Goal: Task Accomplishment & Management: Use online tool/utility

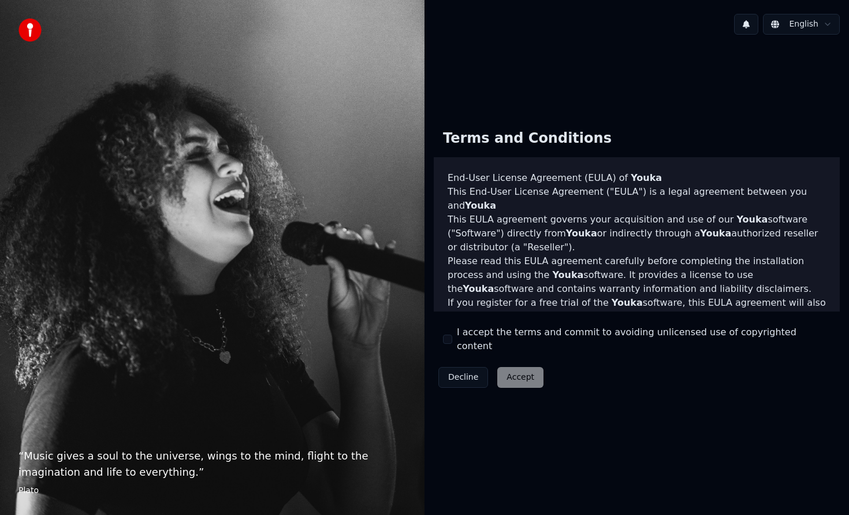
click at [450, 339] on button "I accept the terms and commit to avoiding unlicensed use of copyrighted content" at bounding box center [447, 339] width 9 height 9
click at [508, 372] on button "Accept" at bounding box center [520, 377] width 46 height 21
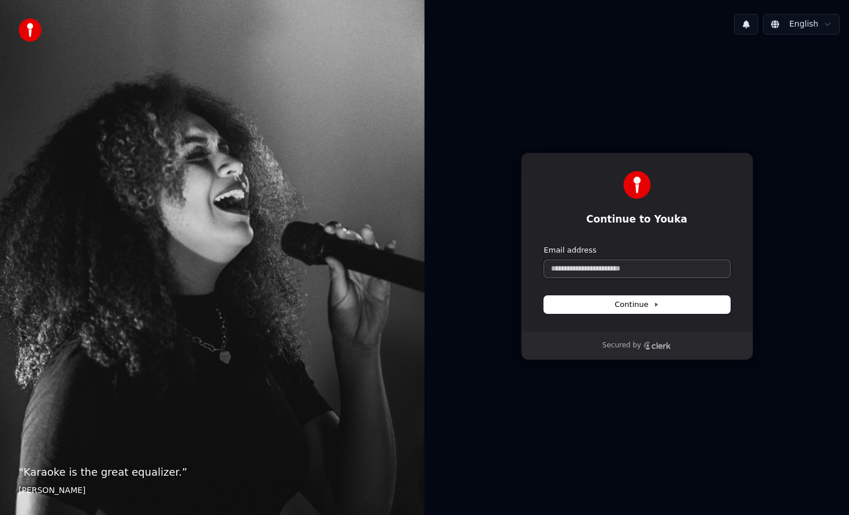
click at [594, 271] on input "Email address" at bounding box center [637, 268] width 186 height 17
click at [648, 305] on span "Continue" at bounding box center [637, 304] width 44 height 10
type input "**********"
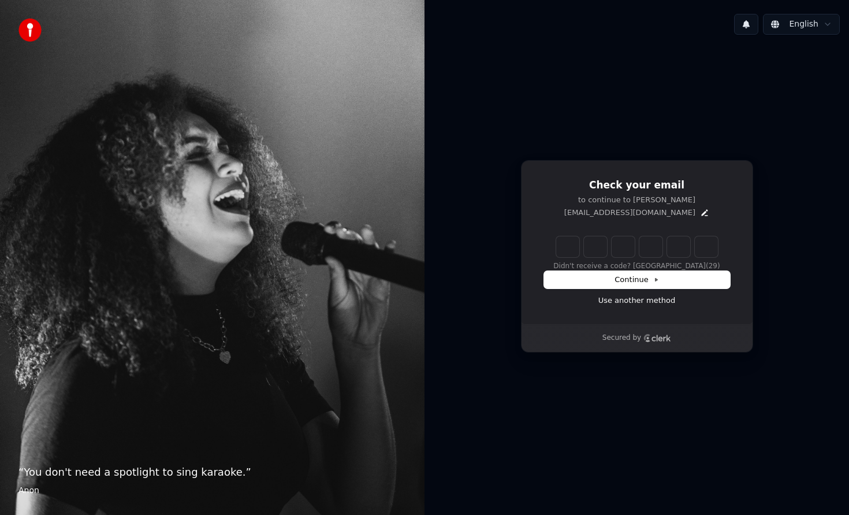
click at [568, 247] on input "Enter verification code" at bounding box center [637, 246] width 162 height 21
paste input "******"
type input "******"
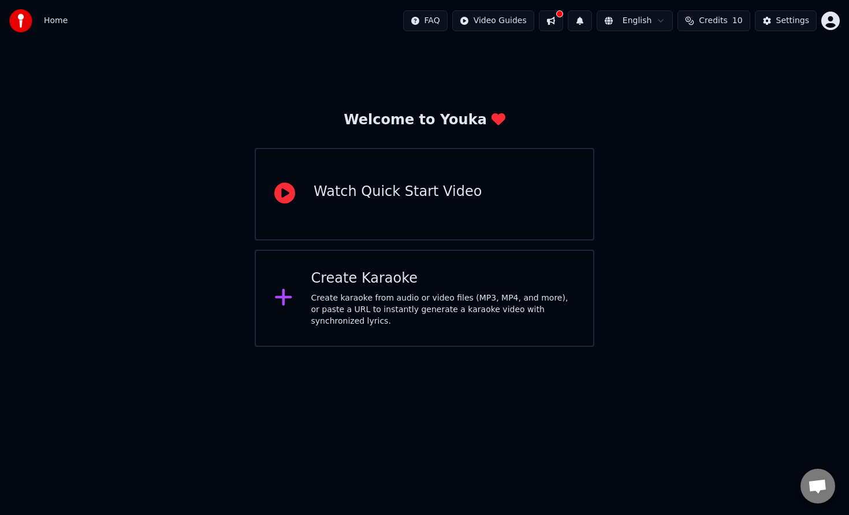
click at [384, 306] on div "Create karaoke from audio or video files (MP3, MP4, and more), or paste a URL t…" at bounding box center [443, 309] width 264 height 35
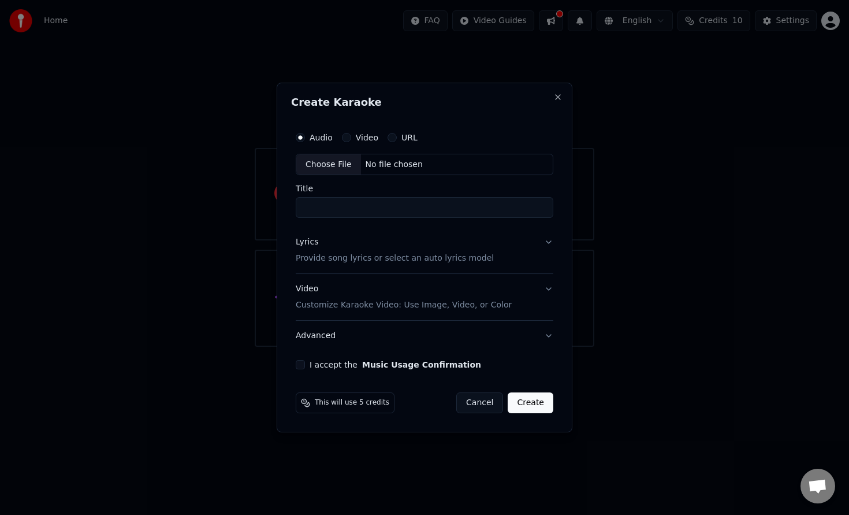
click at [358, 140] on label "Video" at bounding box center [367, 137] width 23 height 8
click at [351, 140] on button "Video" at bounding box center [346, 137] width 9 height 9
click at [335, 168] on div "Choose File" at bounding box center [328, 164] width 65 height 21
click at [388, 213] on input "Title" at bounding box center [425, 208] width 258 height 21
click at [441, 204] on input "**********" at bounding box center [425, 208] width 262 height 21
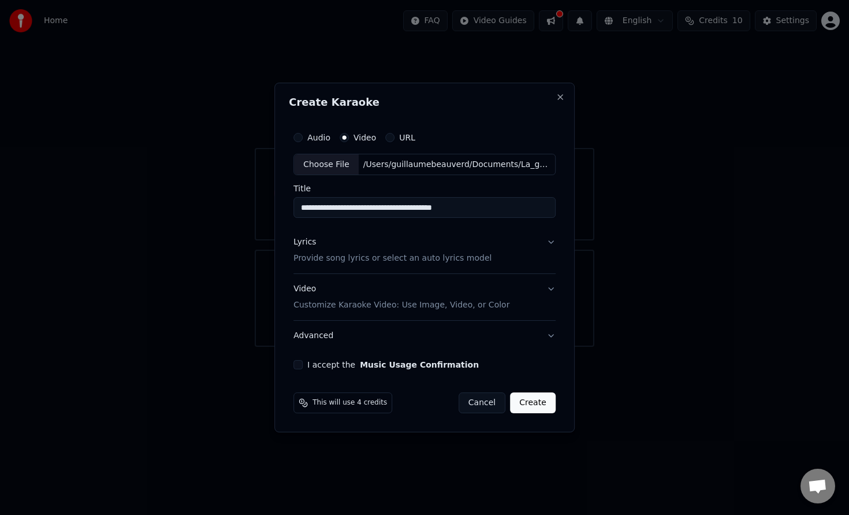
drag, startPoint x: 347, startPoint y: 207, endPoint x: 619, endPoint y: 202, distance: 271.6
click at [610, 218] on body "**********" at bounding box center [424, 173] width 849 height 347
click at [347, 209] on input "**********" at bounding box center [425, 208] width 262 height 21
click at [314, 209] on input "**********" at bounding box center [425, 208] width 262 height 21
click at [372, 213] on input "**********" at bounding box center [425, 208] width 262 height 21
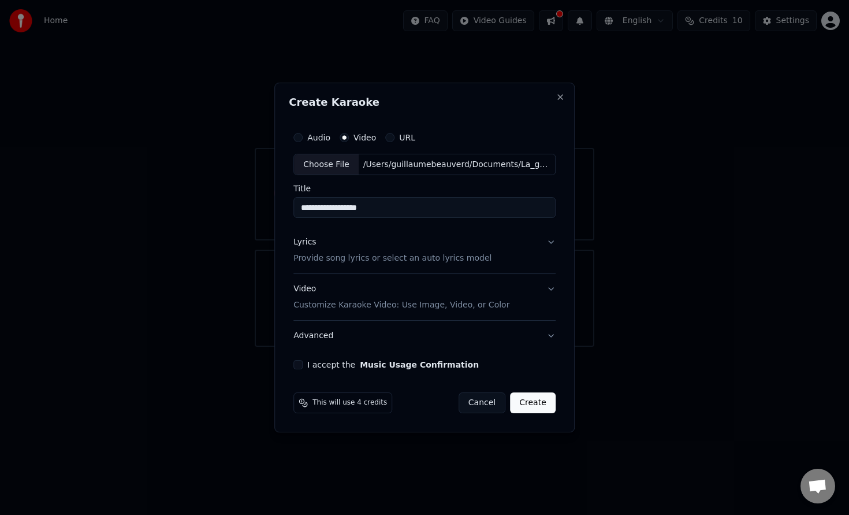
type input "**********"
click at [547, 245] on button "Lyrics Provide song lyrics or select an auto lyrics model" at bounding box center [425, 251] width 262 height 46
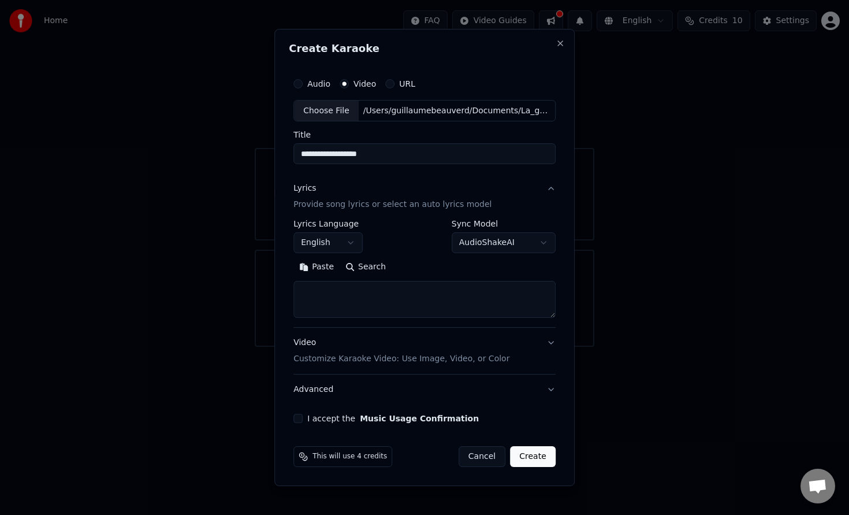
click at [378, 299] on textarea at bounding box center [425, 299] width 262 height 37
paste textarea "**********"
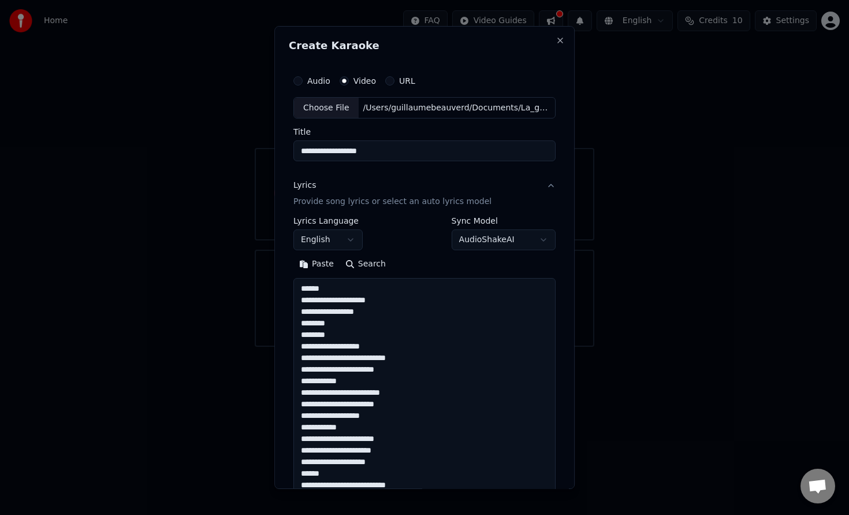
scroll to position [557, 0]
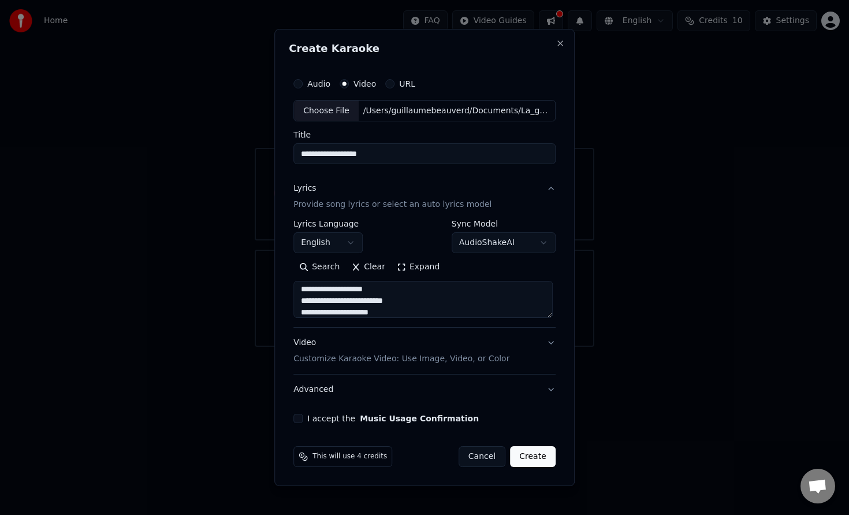
type textarea "**********"
click at [486, 361] on p "Customize Karaoke Video: Use Image, Video, or Color" at bounding box center [402, 359] width 216 height 12
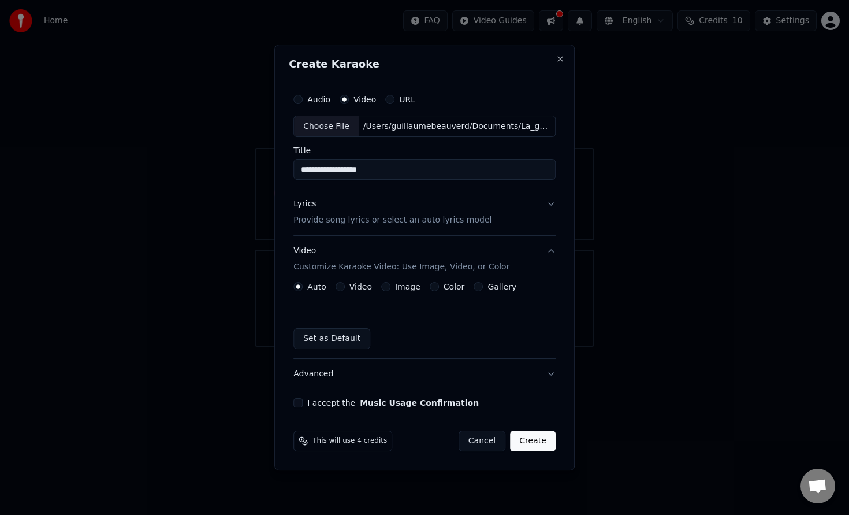
click at [340, 289] on button "Video" at bounding box center [340, 286] width 9 height 9
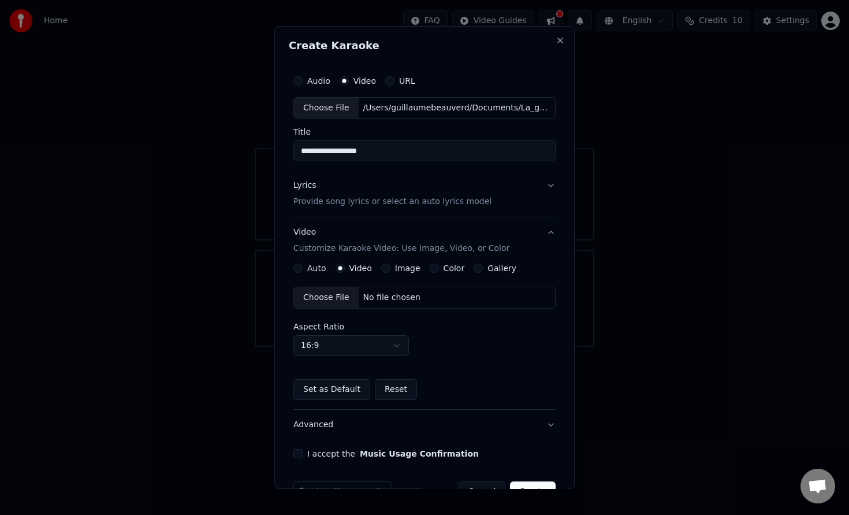
click at [300, 270] on button "Auto" at bounding box center [298, 267] width 9 height 9
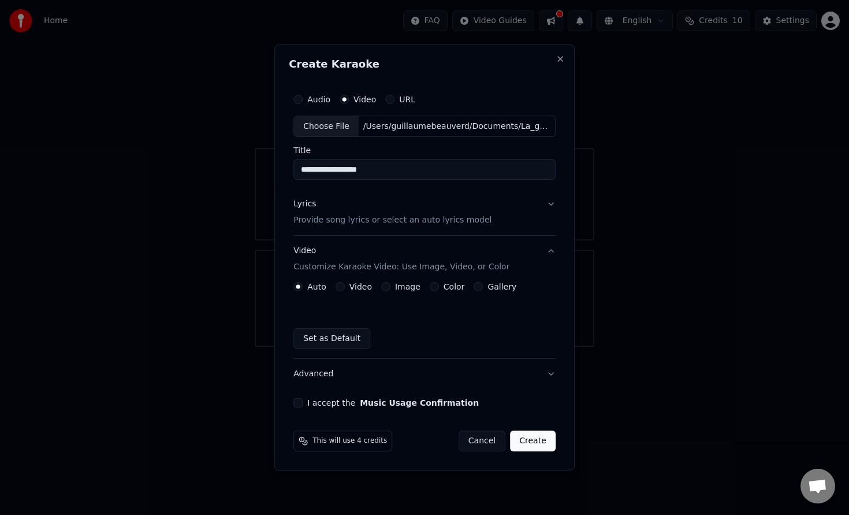
click at [301, 400] on button "I accept the Music Usage Confirmation" at bounding box center [298, 402] width 9 height 9
click at [540, 443] on button "Create" at bounding box center [533, 440] width 46 height 21
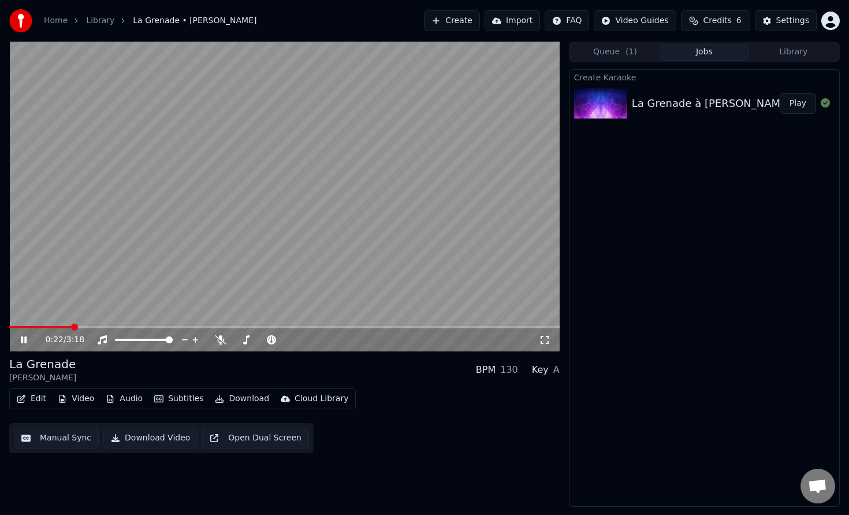
click at [74, 441] on button "Manual Sync" at bounding box center [56, 438] width 85 height 21
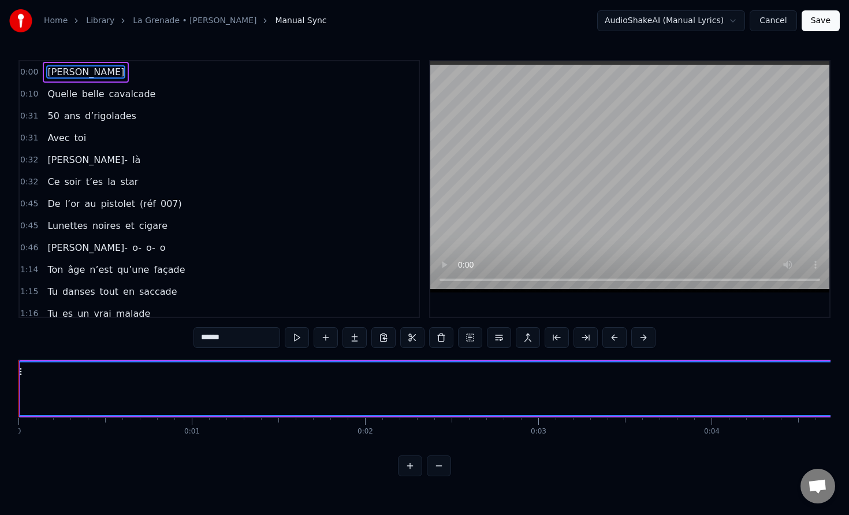
drag, startPoint x: 23, startPoint y: 392, endPoint x: 13, endPoint y: 389, distance: 10.8
click at [13, 389] on div "Home Library La Grenade • Sergio Manual Sync AudioShakeAI (Manual Lyrics) Cance…" at bounding box center [424, 238] width 849 height 476
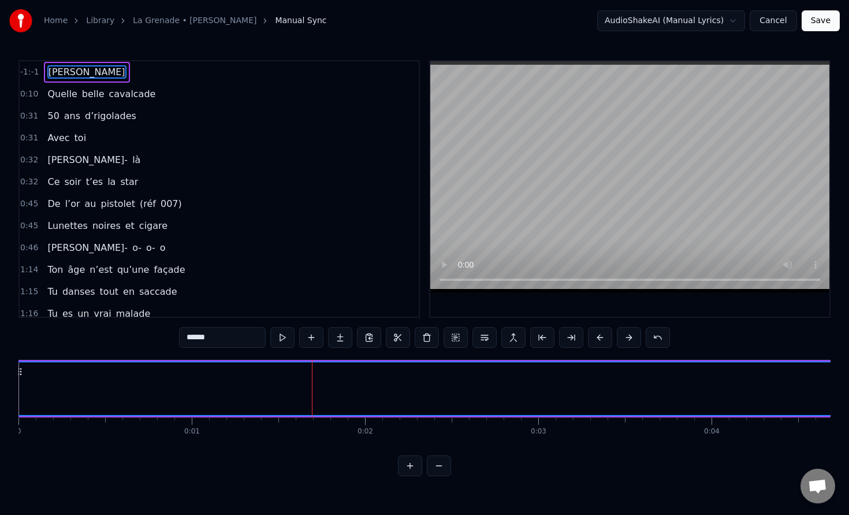
drag, startPoint x: 64, startPoint y: 69, endPoint x: 81, endPoint y: 73, distance: 17.9
click at [81, 73] on div "-1:-1 Sergio" at bounding box center [219, 72] width 399 height 22
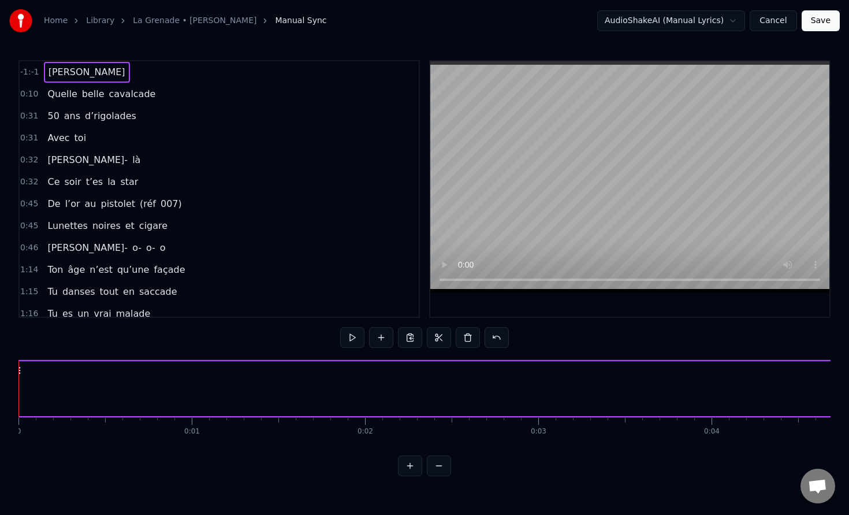
click at [61, 74] on span "Sergio" at bounding box center [86, 71] width 79 height 13
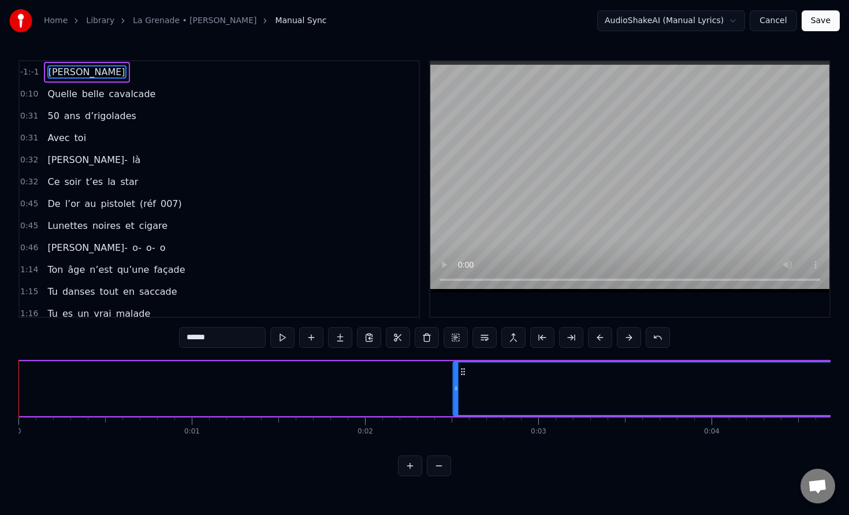
drag, startPoint x: 19, startPoint y: 369, endPoint x: 463, endPoint y: 404, distance: 445.2
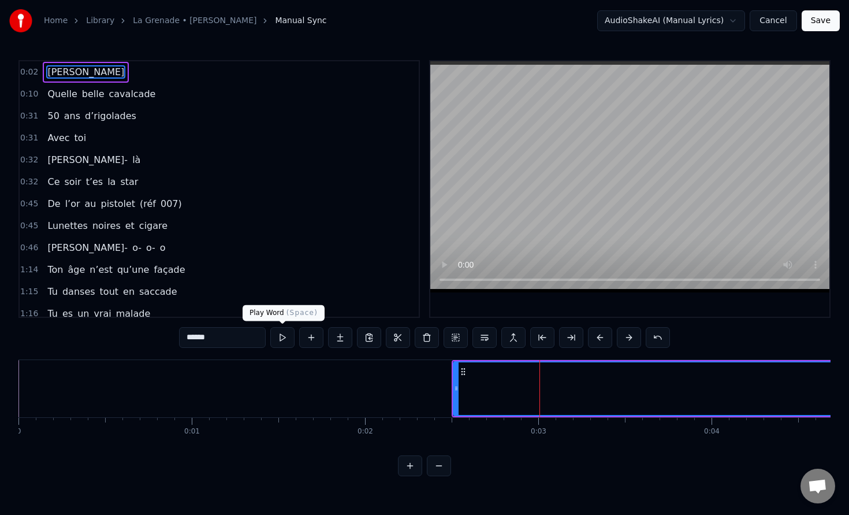
click at [287, 336] on button at bounding box center [282, 337] width 24 height 21
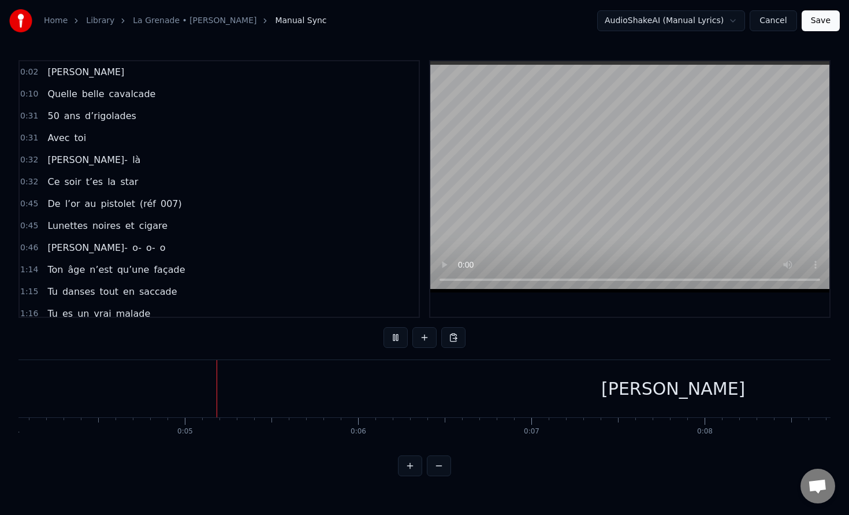
scroll to position [0, 742]
click at [683, 31] on div "Home Library La Grenade • Sergio Manual Sync AudioShakeAI (Manual Lyrics) Cance…" at bounding box center [424, 21] width 849 height 42
click at [683, 11] on html "Home Library La Grenade • Sergio Manual Sync AudioShakeAI (Manual Lyrics) Cance…" at bounding box center [424, 247] width 849 height 495
click at [479, 25] on html "Home Library La Grenade • Sergio Manual Sync AudioShakeAI (Manual Lyrics) Cance…" at bounding box center [424, 247] width 849 height 495
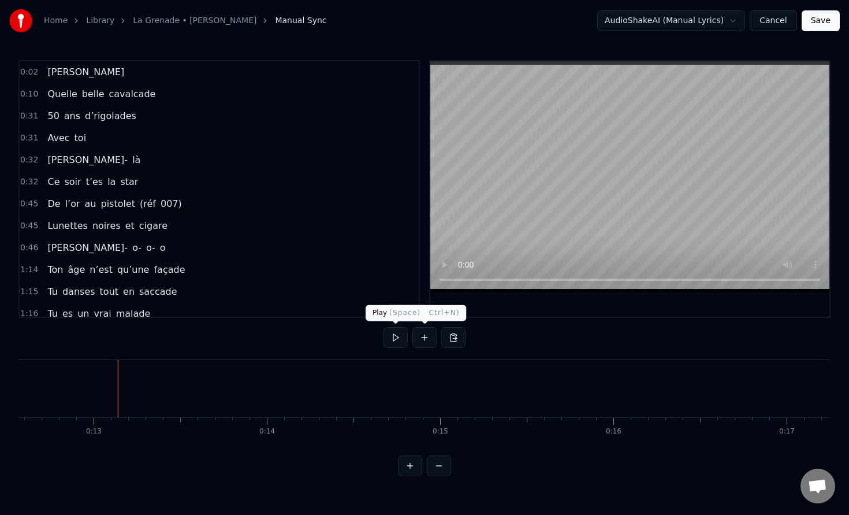
click at [381, 340] on div "0:02 Sergio 0:10 Quelle belle cavalcade 0:31 50 ans d’rigolades 0:31 Avec toi 0…" at bounding box center [424, 268] width 812 height 416
click at [392, 339] on button at bounding box center [396, 337] width 24 height 21
click at [12, 382] on div "Home Library La Grenade • Sergio Manual Sync AudioShakeAI (Manual Lyrics) Cance…" at bounding box center [424, 238] width 849 height 476
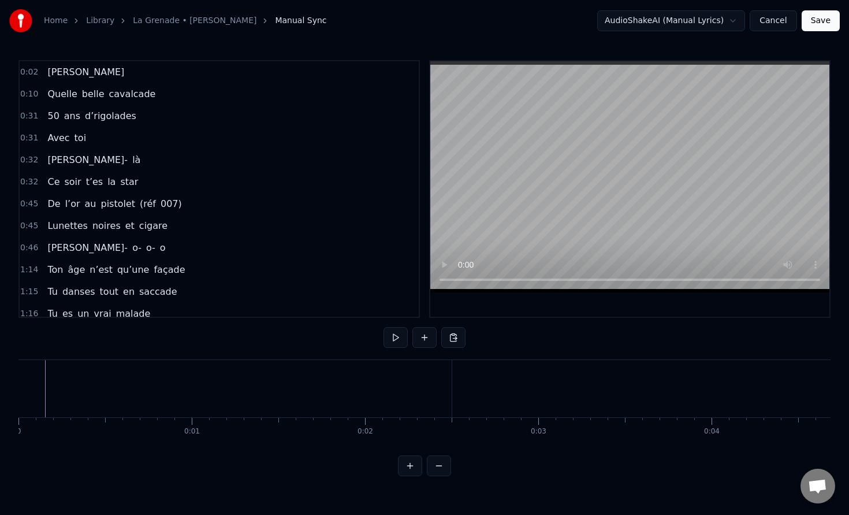
click at [18, 382] on div "Home Library La Grenade • Sergio Manual Sync AudioShakeAI (Manual Lyrics) Cance…" at bounding box center [424, 238] width 849 height 476
click at [0, 382] on div "Home Library La Grenade • Sergio Manual Sync AudioShakeAI (Manual Lyrics) Cance…" at bounding box center [424, 238] width 849 height 476
drag, startPoint x: 35, startPoint y: 385, endPoint x: 9, endPoint y: 383, distance: 26.1
click at [9, 385] on div "Home Library La Grenade • Sergio Manual Sync AudioShakeAI (Manual Lyrics) Cance…" at bounding box center [424, 238] width 849 height 476
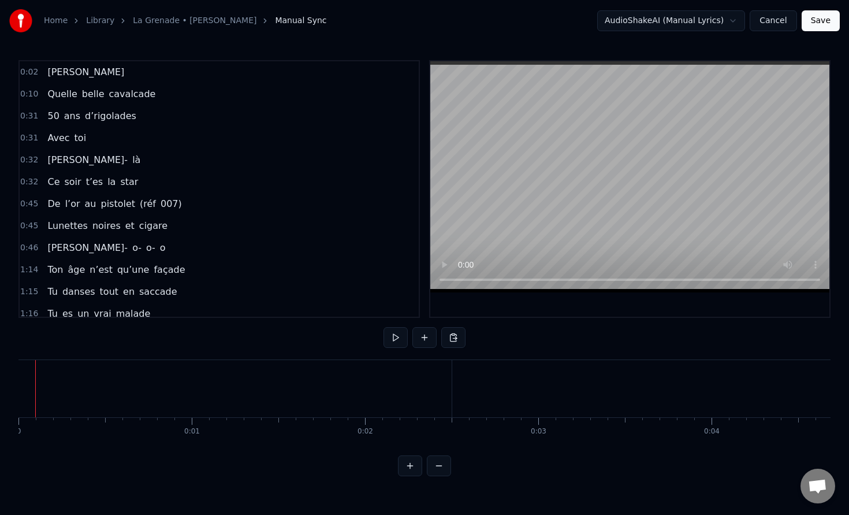
click at [396, 341] on button at bounding box center [396, 337] width 24 height 21
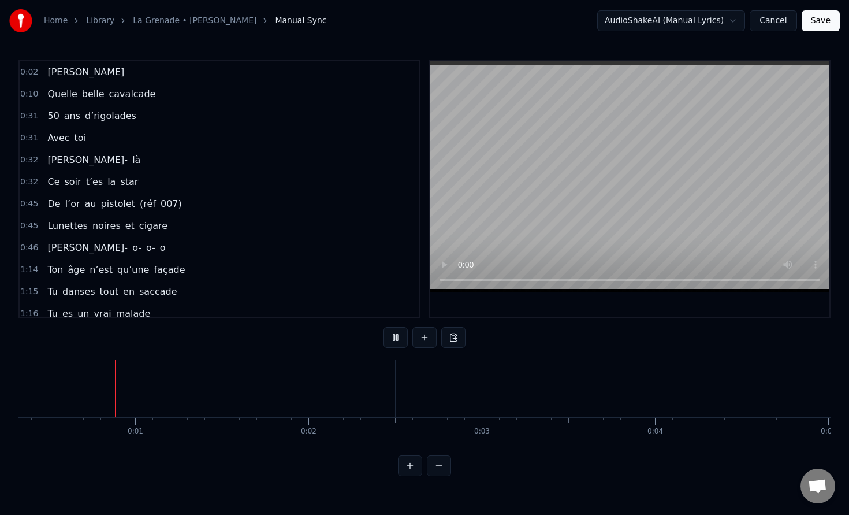
scroll to position [0, 50]
click at [399, 341] on button at bounding box center [396, 337] width 24 height 21
click at [521, 467] on div "0:02 Sergio 0:10 Quelle belle cavalcade 0:31 50 ans d’rigolades 0:31 Avec toi 0…" at bounding box center [424, 268] width 812 height 416
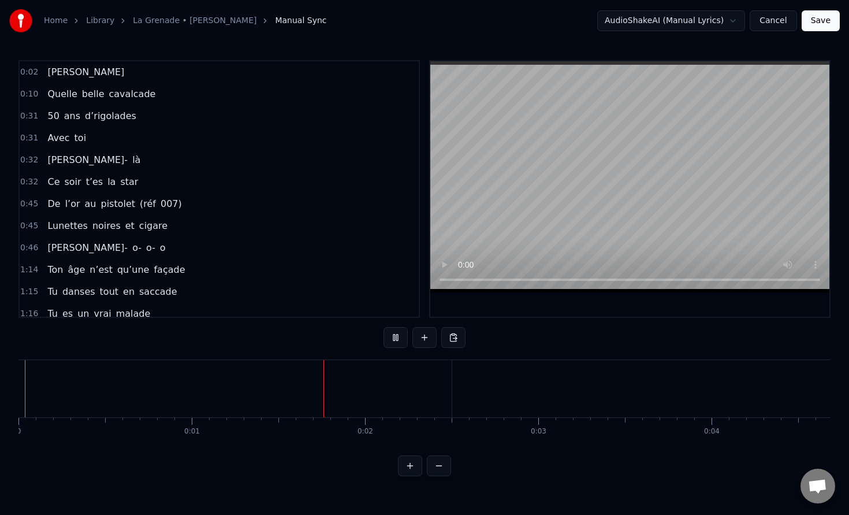
click at [51, 72] on span "Sergio" at bounding box center [85, 71] width 79 height 13
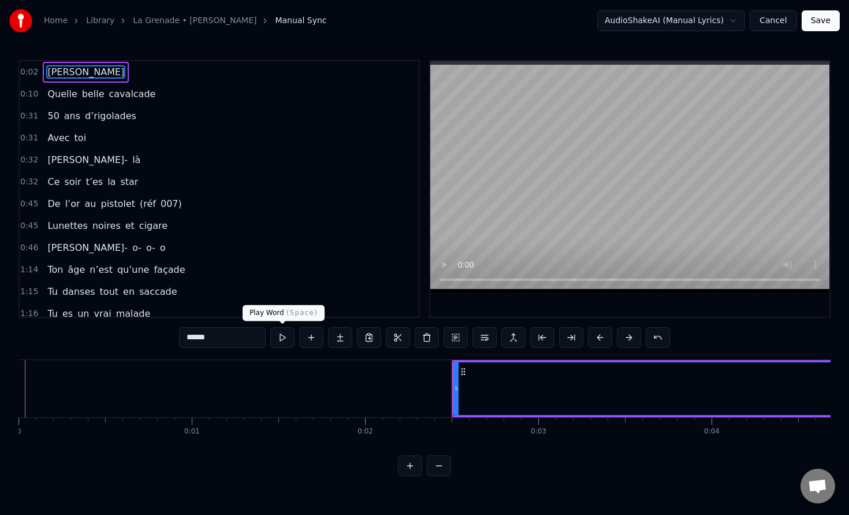
click at [278, 340] on button at bounding box center [282, 337] width 24 height 21
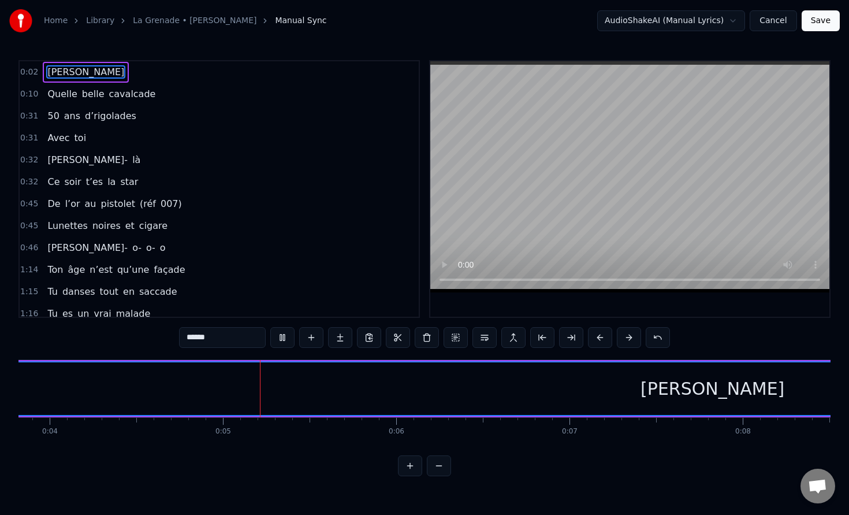
scroll to position [0, 731]
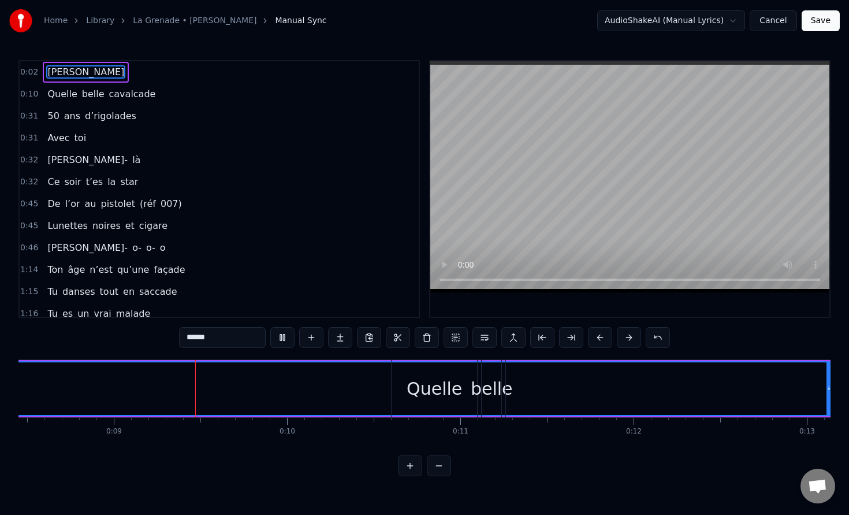
click at [283, 339] on button at bounding box center [282, 337] width 24 height 21
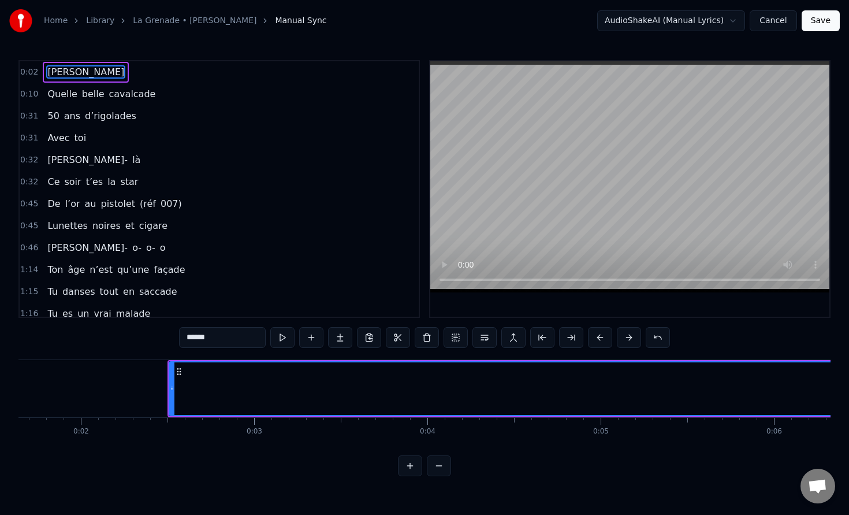
scroll to position [0, 267]
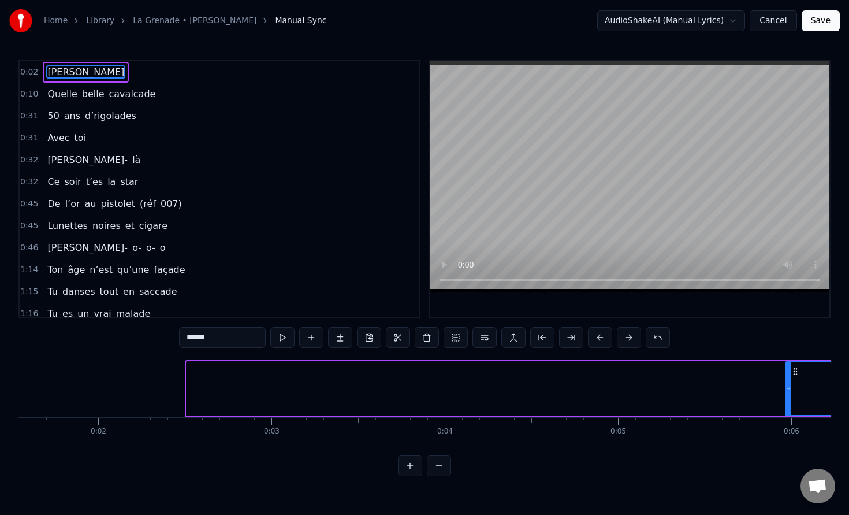
drag, startPoint x: 189, startPoint y: 385, endPoint x: 788, endPoint y: 395, distance: 599.3
click at [788, 395] on div at bounding box center [788, 388] width 5 height 53
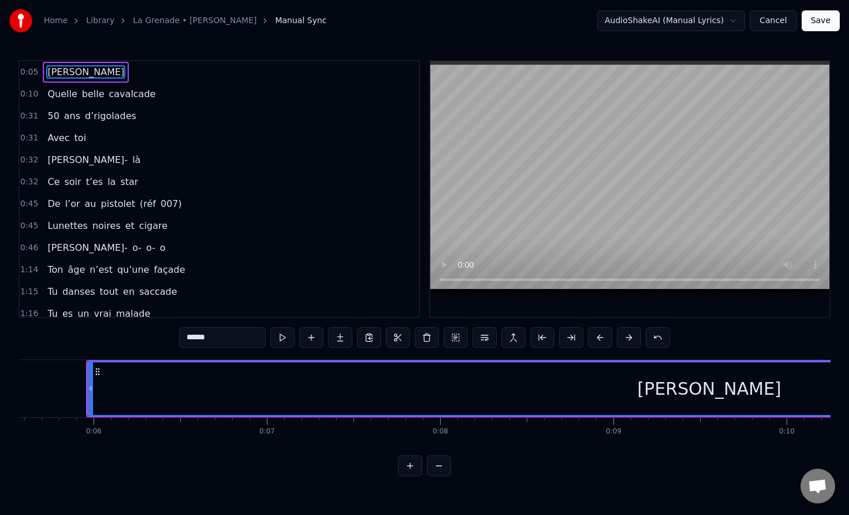
scroll to position [0, 978]
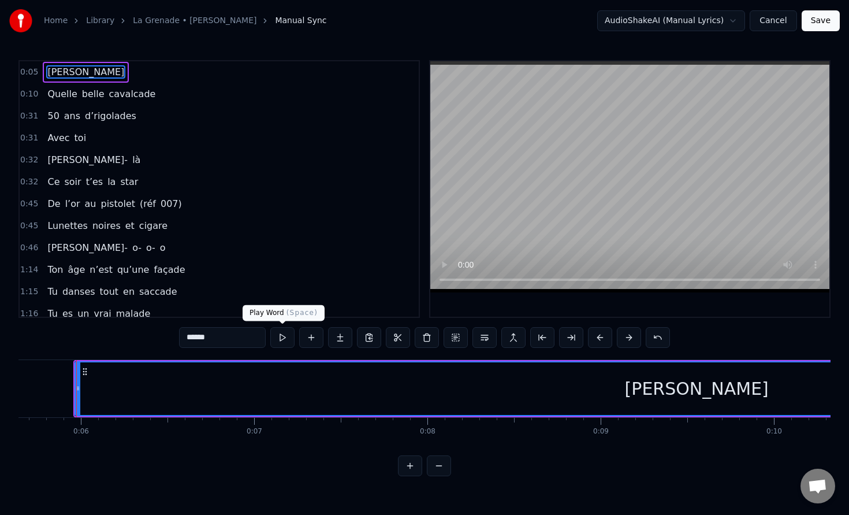
click at [282, 337] on button at bounding box center [282, 337] width 24 height 21
drag, startPoint x: 681, startPoint y: 389, endPoint x: 623, endPoint y: 394, distance: 58.0
click at [623, 394] on div "Sergio" at bounding box center [700, 388] width 1243 height 53
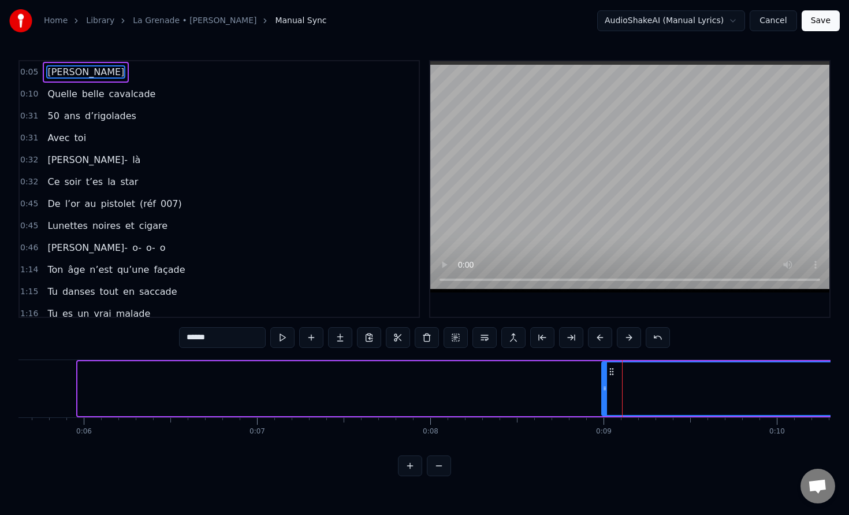
drag, startPoint x: 78, startPoint y: 385, endPoint x: 602, endPoint y: 406, distance: 524.5
click at [603, 406] on div at bounding box center [605, 388] width 5 height 53
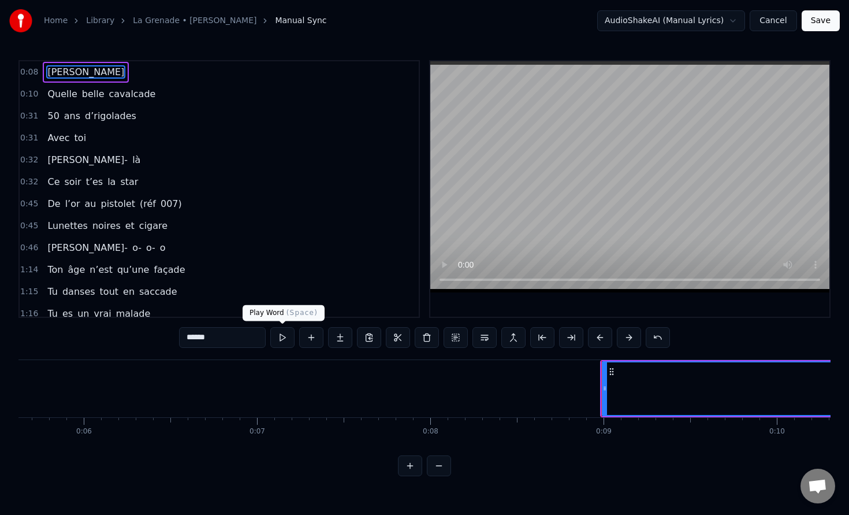
click at [279, 336] on button at bounding box center [282, 337] width 24 height 21
click at [602, 383] on div at bounding box center [601, 388] width 5 height 53
click at [274, 342] on button at bounding box center [282, 337] width 24 height 21
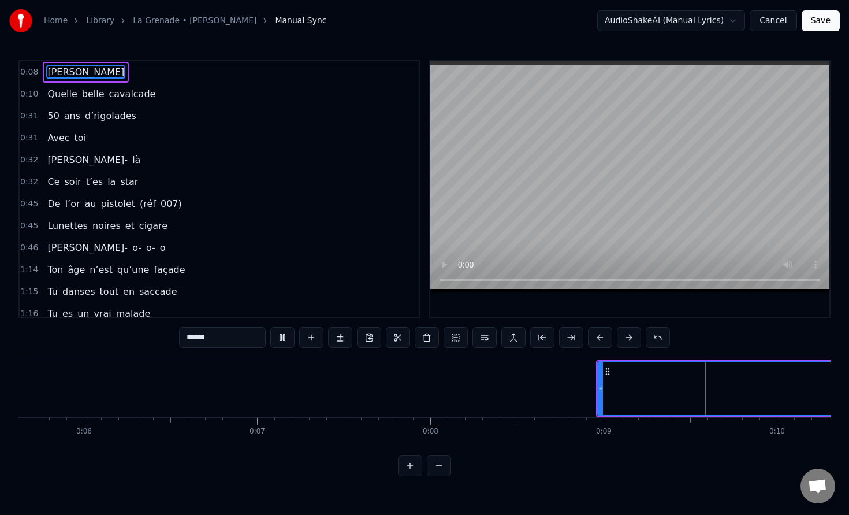
click at [274, 342] on button at bounding box center [282, 337] width 24 height 21
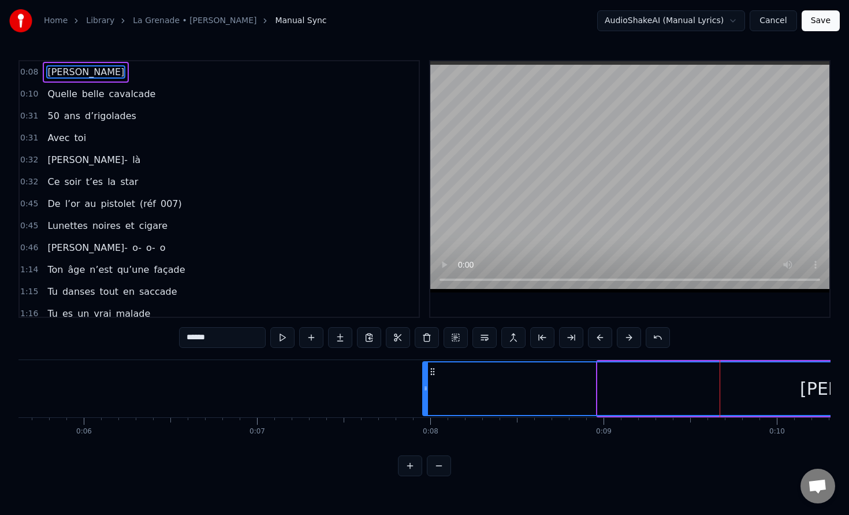
drag, startPoint x: 598, startPoint y: 388, endPoint x: 423, endPoint y: 401, distance: 175.6
click at [424, 401] on div at bounding box center [426, 388] width 5 height 53
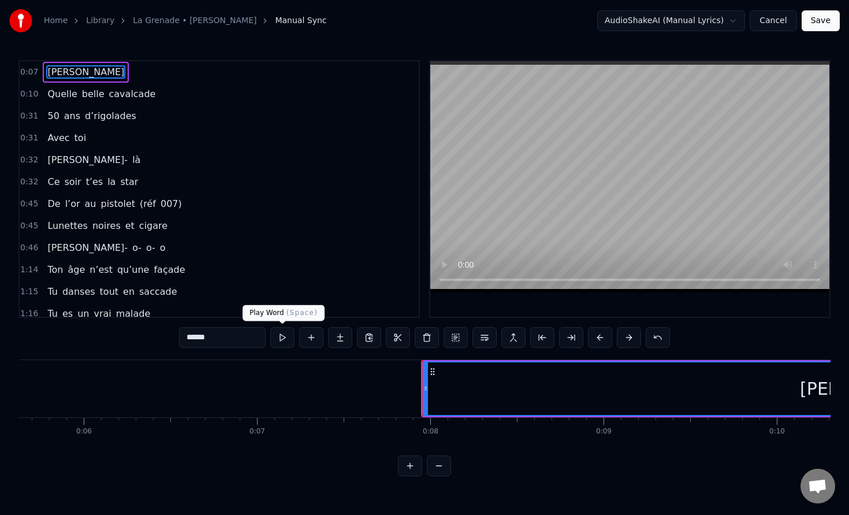
click at [281, 335] on button at bounding box center [282, 337] width 24 height 21
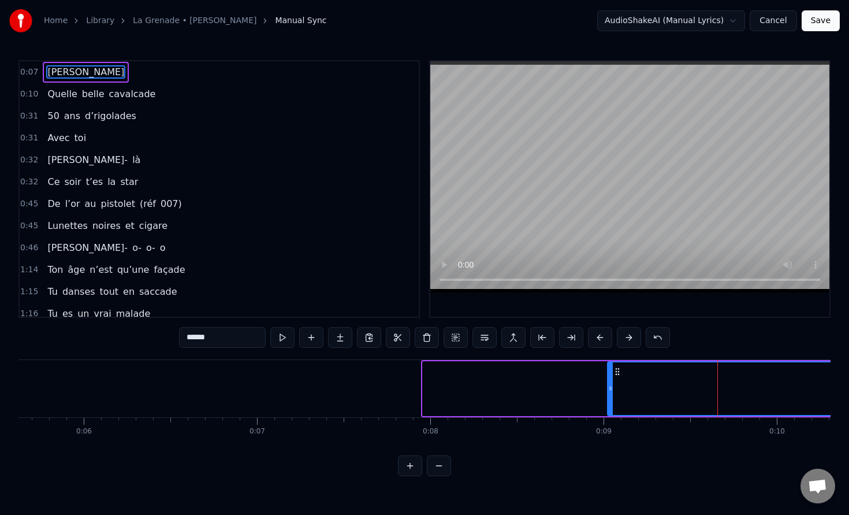
drag, startPoint x: 424, startPoint y: 385, endPoint x: 608, endPoint y: 380, distance: 185.0
click at [608, 380] on div at bounding box center [610, 388] width 5 height 53
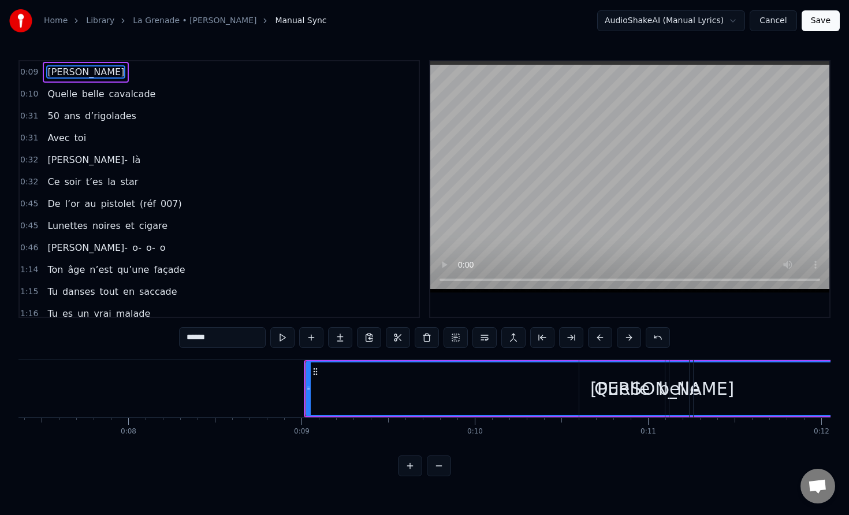
scroll to position [0, 1282]
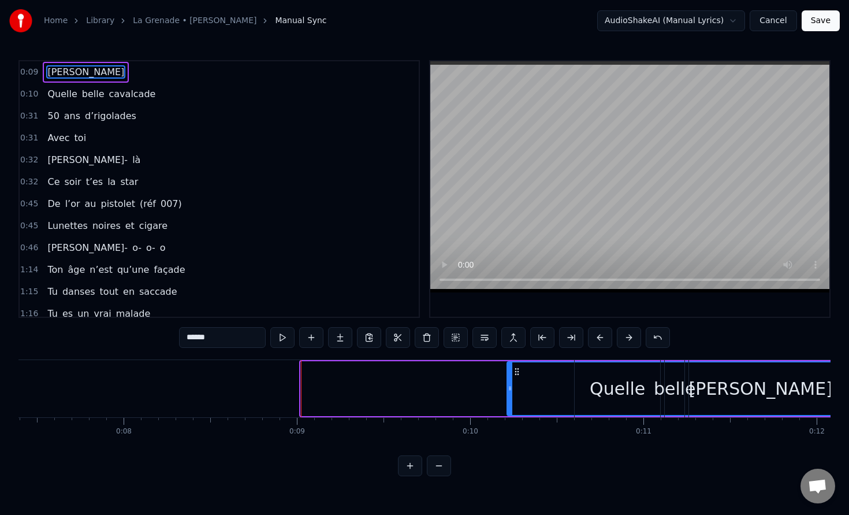
drag, startPoint x: 301, startPoint y: 392, endPoint x: 504, endPoint y: 393, distance: 203.4
click at [508, 393] on div at bounding box center [510, 388] width 5 height 53
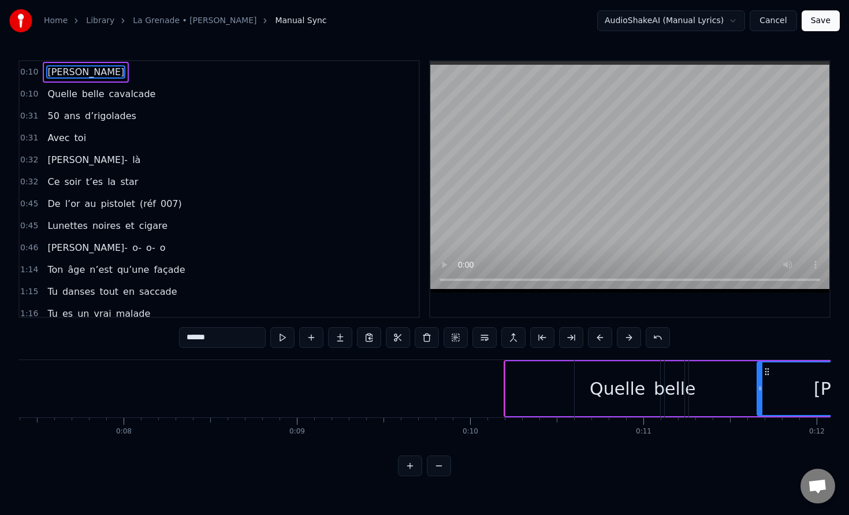
drag, startPoint x: 507, startPoint y: 388, endPoint x: 772, endPoint y: 385, distance: 264.6
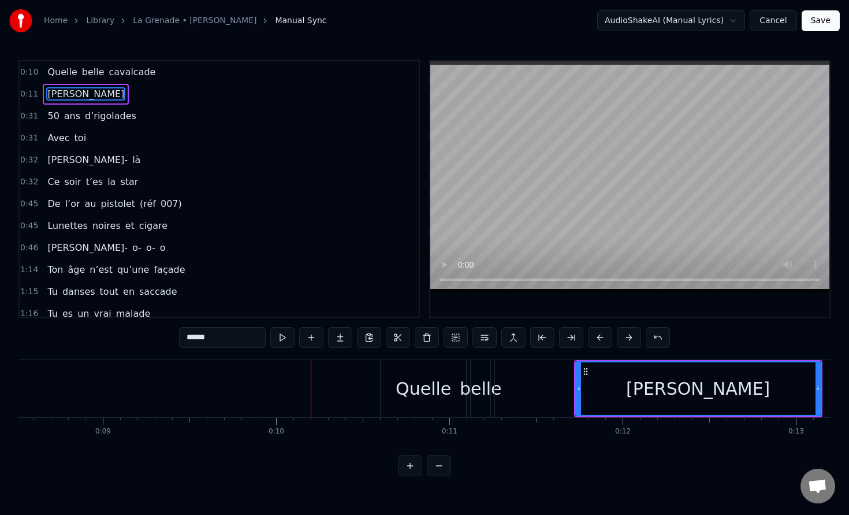
scroll to position [0, 1484]
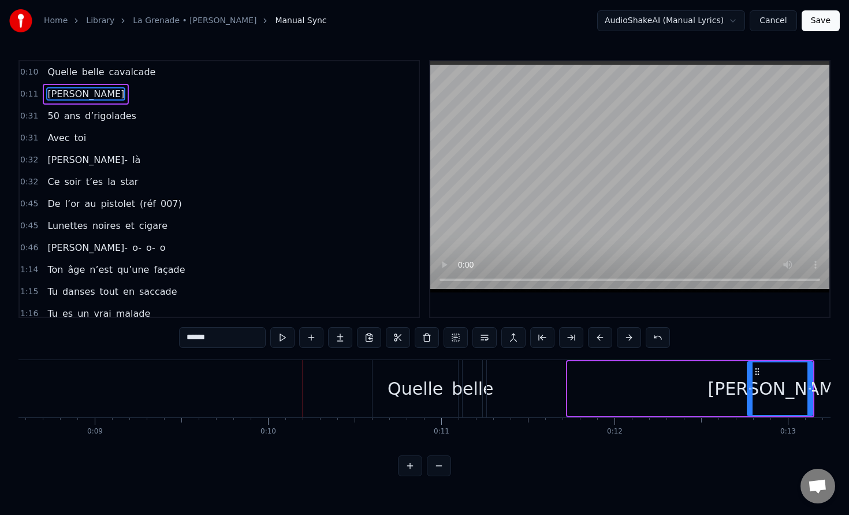
drag, startPoint x: 570, startPoint y: 388, endPoint x: 749, endPoint y: 383, distance: 179.8
click at [749, 384] on icon at bounding box center [750, 388] width 5 height 9
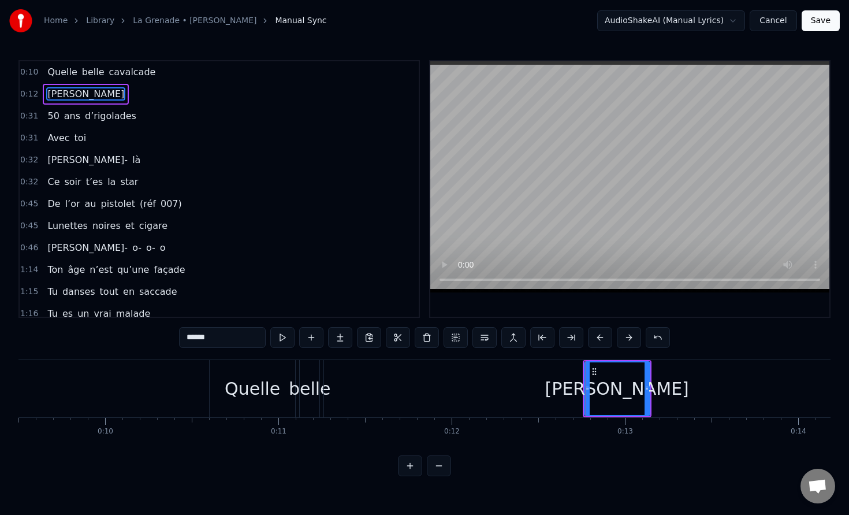
scroll to position [0, 1662]
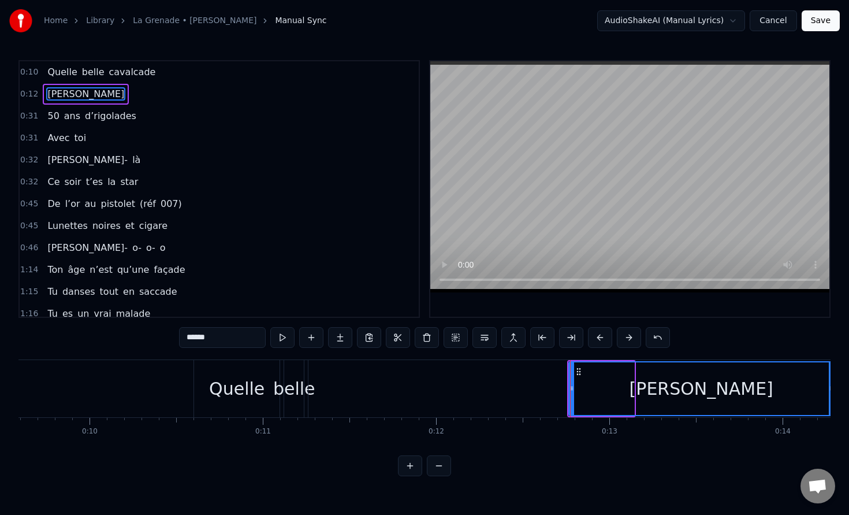
drag, startPoint x: 632, startPoint y: 387, endPoint x: 824, endPoint y: 385, distance: 191.8
click at [829, 385] on icon at bounding box center [831, 388] width 5 height 9
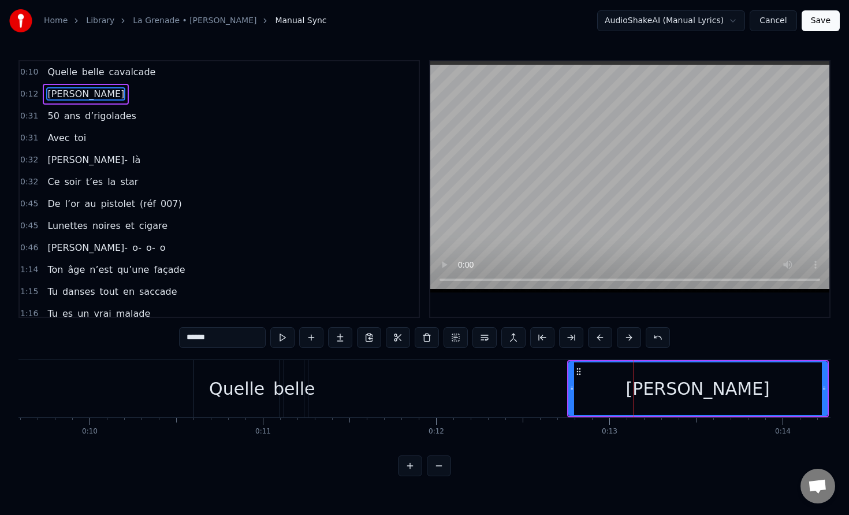
drag, startPoint x: 245, startPoint y: 396, endPoint x: 521, endPoint y: 398, distance: 276.2
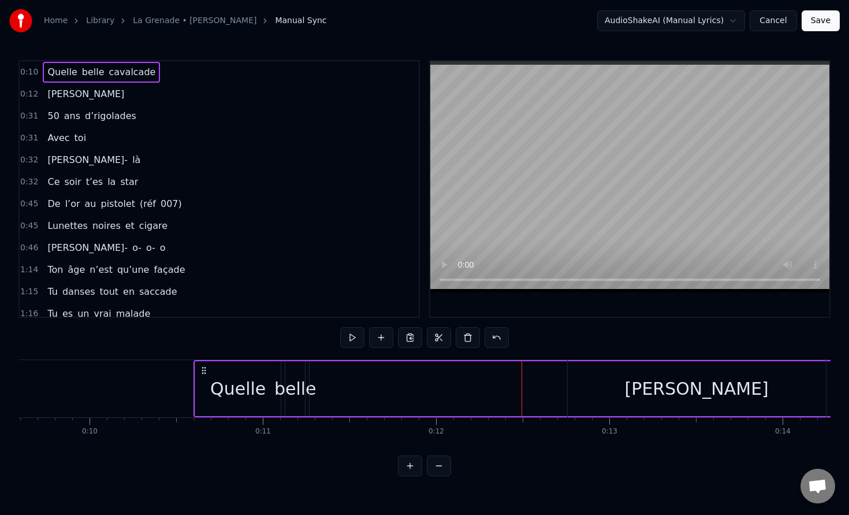
click at [243, 383] on div "Quelle" at bounding box center [237, 389] width 55 height 26
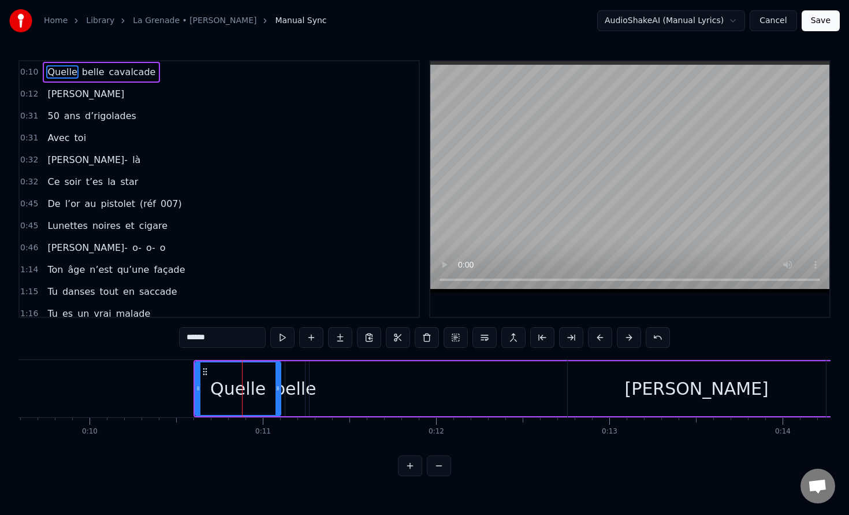
click at [223, 382] on div "Quelle" at bounding box center [237, 389] width 55 height 26
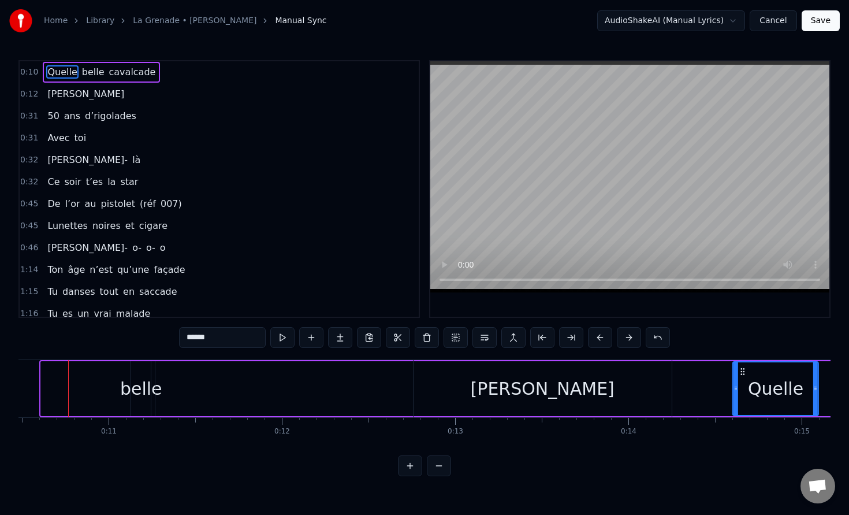
scroll to position [0, 1831]
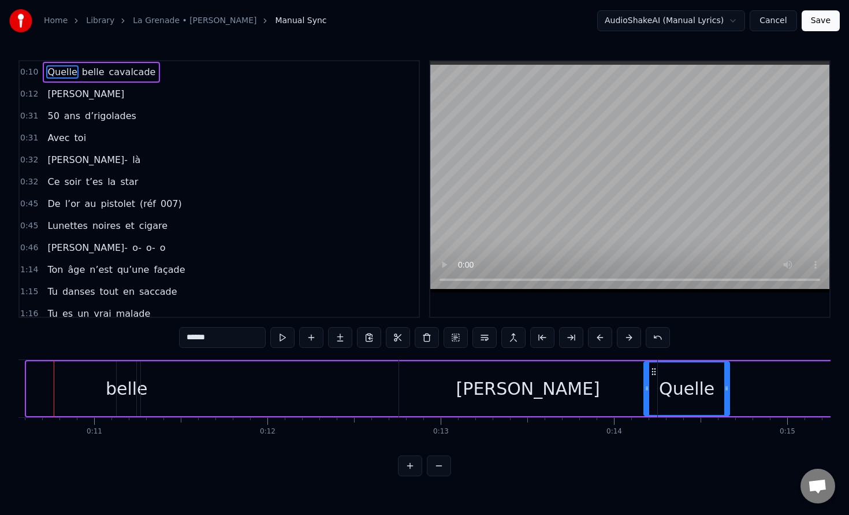
drag, startPoint x: 205, startPoint y: 374, endPoint x: 651, endPoint y: 362, distance: 446.8
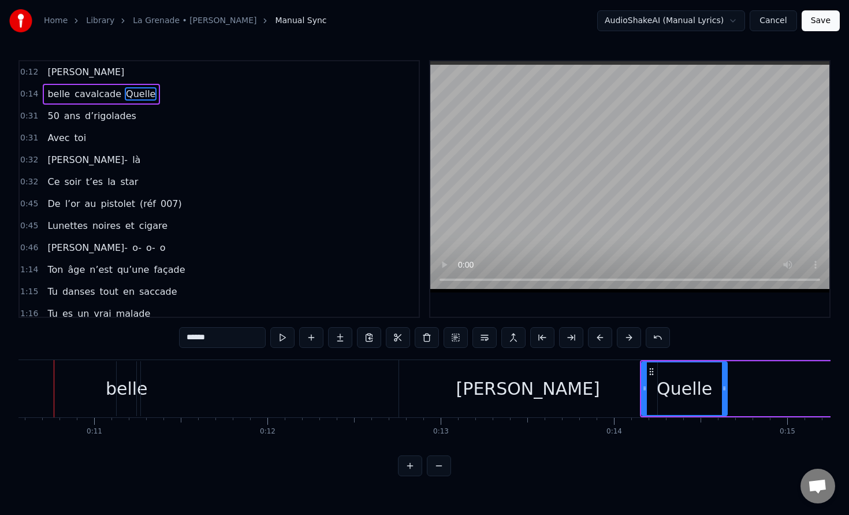
click at [122, 380] on div "belle" at bounding box center [127, 389] width 42 height 26
type input "*****"
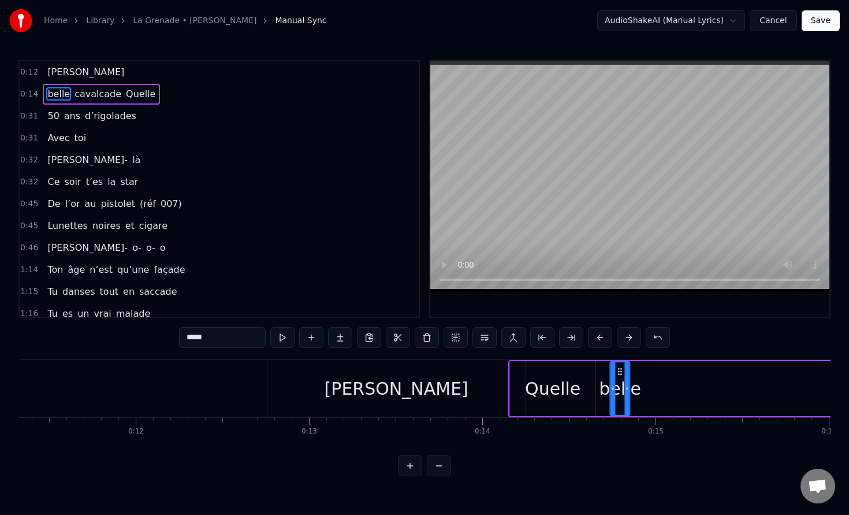
drag, startPoint x: 125, startPoint y: 373, endPoint x: 618, endPoint y: 359, distance: 493.1
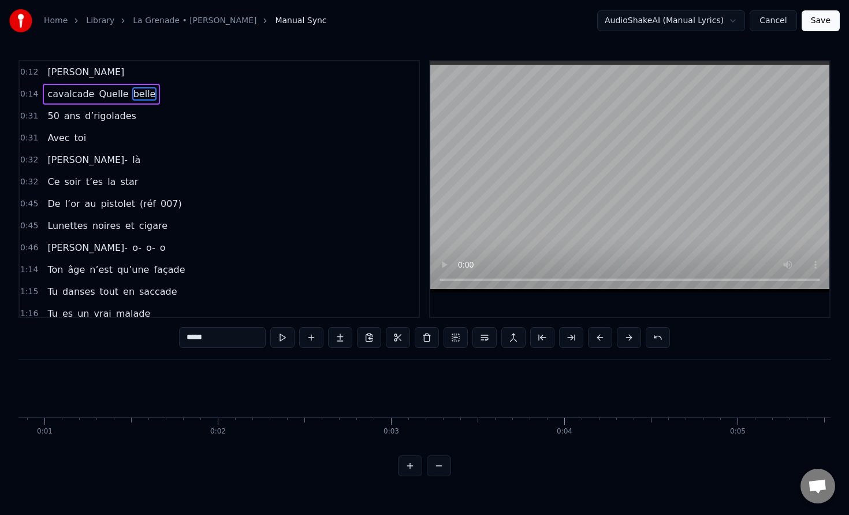
scroll to position [0, 0]
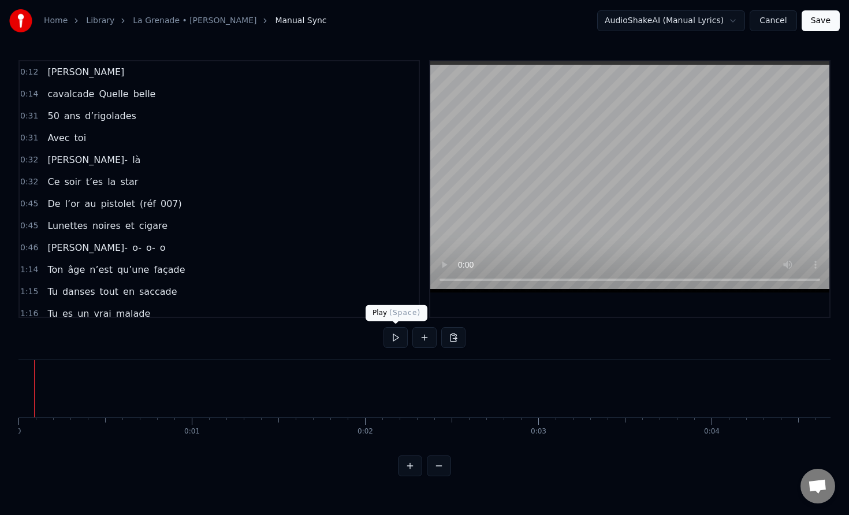
click at [393, 335] on button at bounding box center [396, 337] width 24 height 21
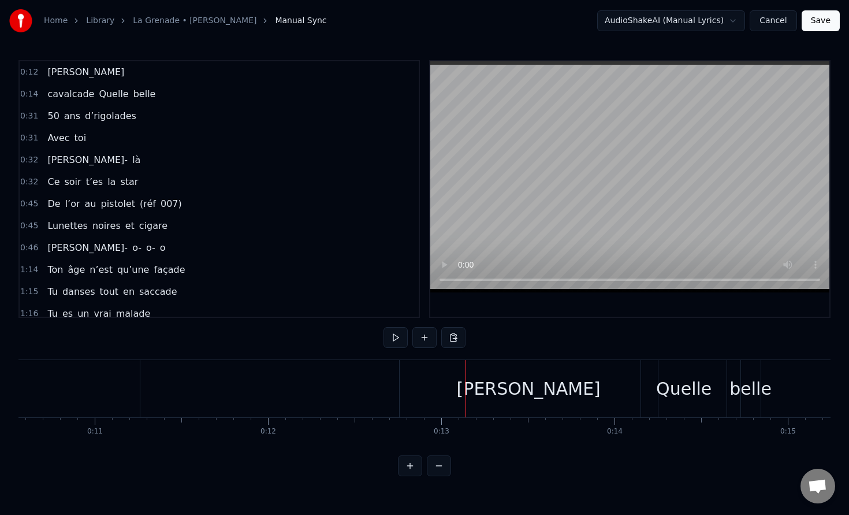
scroll to position [0, 1832]
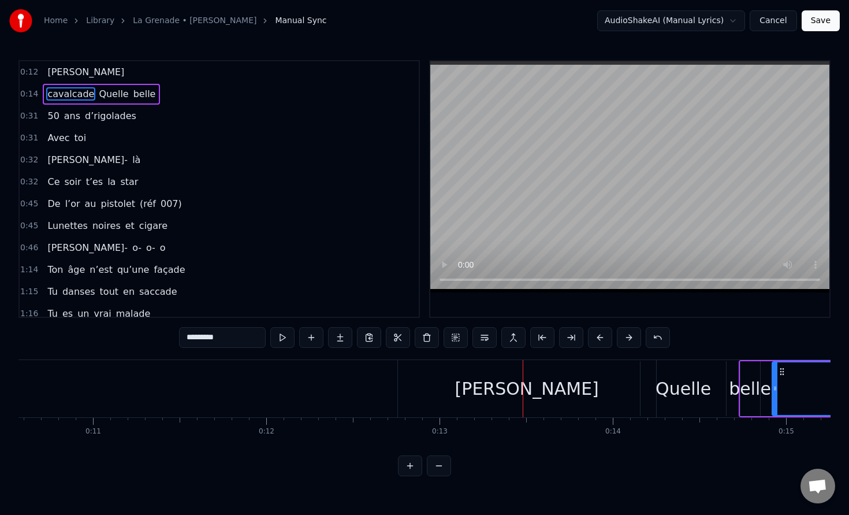
drag, startPoint x: 142, startPoint y: 388, endPoint x: 775, endPoint y: 391, distance: 632.7
click at [466, 388] on div "Sergio" at bounding box center [527, 388] width 258 height 57
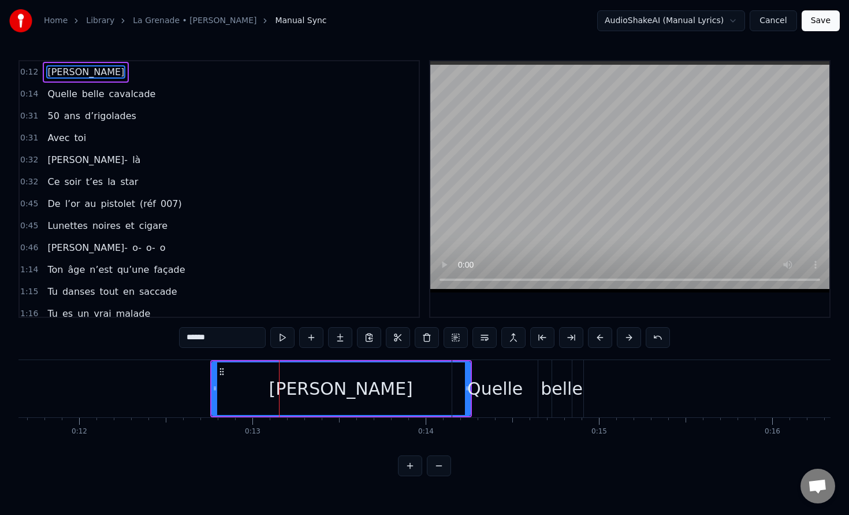
scroll to position [0, 2027]
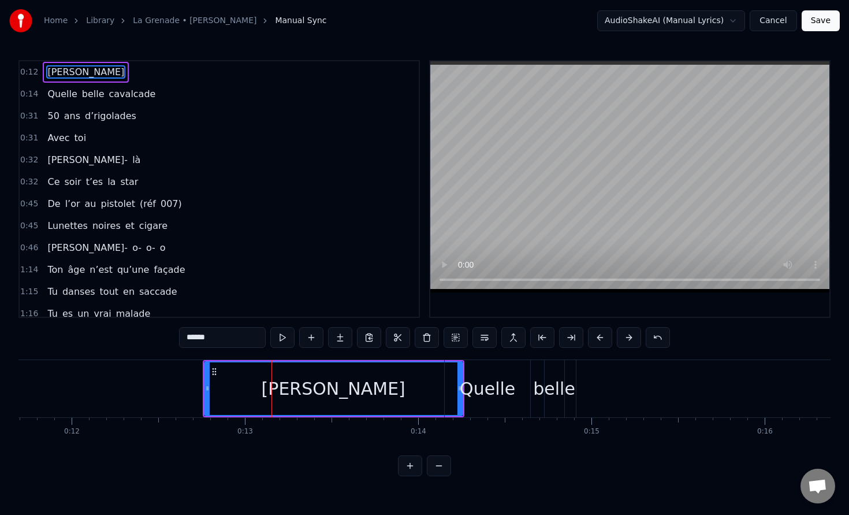
click at [492, 387] on div "Quelle" at bounding box center [487, 389] width 55 height 26
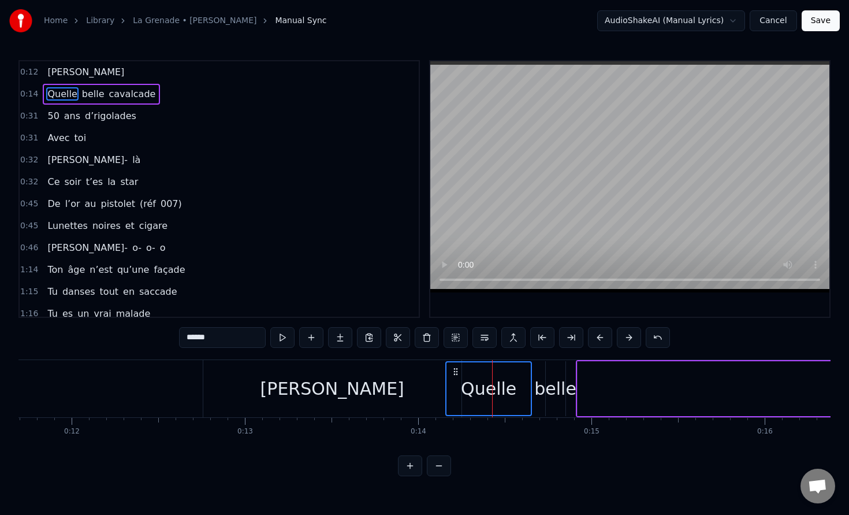
click at [554, 379] on div "belle" at bounding box center [555, 389] width 42 height 26
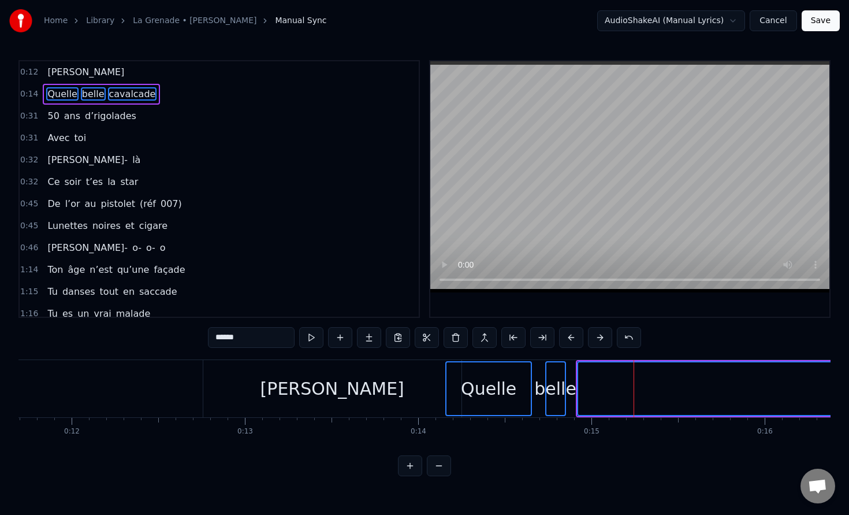
drag, startPoint x: 612, startPoint y: 378, endPoint x: 715, endPoint y: 377, distance: 102.3
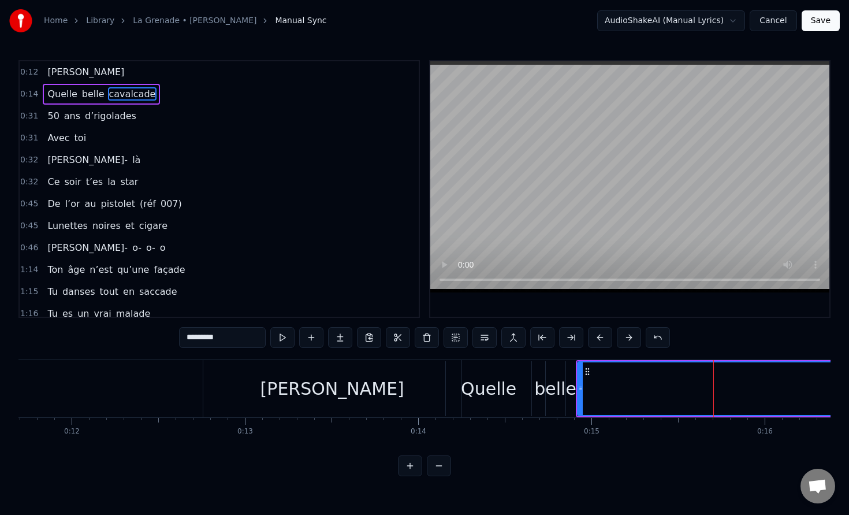
drag, startPoint x: 487, startPoint y: 399, endPoint x: 517, endPoint y: 399, distance: 30.0
click at [517, 399] on div "Quelle" at bounding box center [489, 388] width 86 height 55
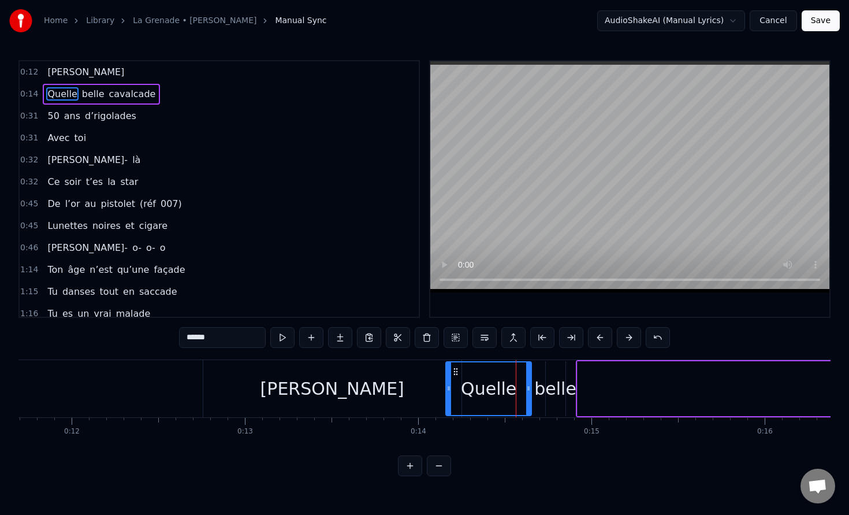
click at [547, 399] on div "belle" at bounding box center [555, 389] width 42 height 26
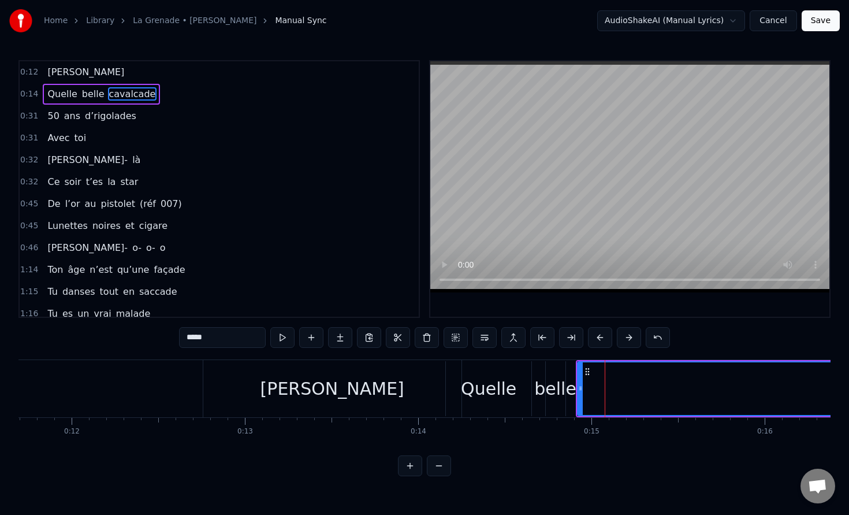
type input "*********"
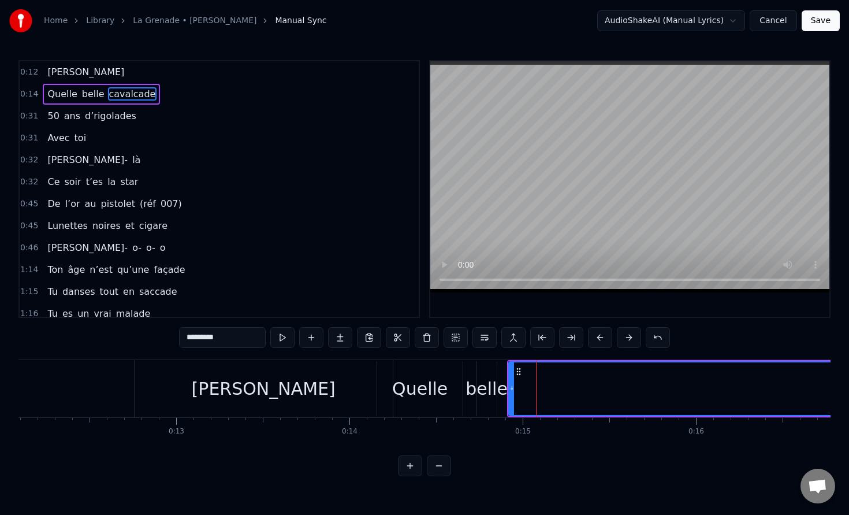
scroll to position [0, 2095]
click at [24, 113] on span "0:31" at bounding box center [29, 116] width 18 height 12
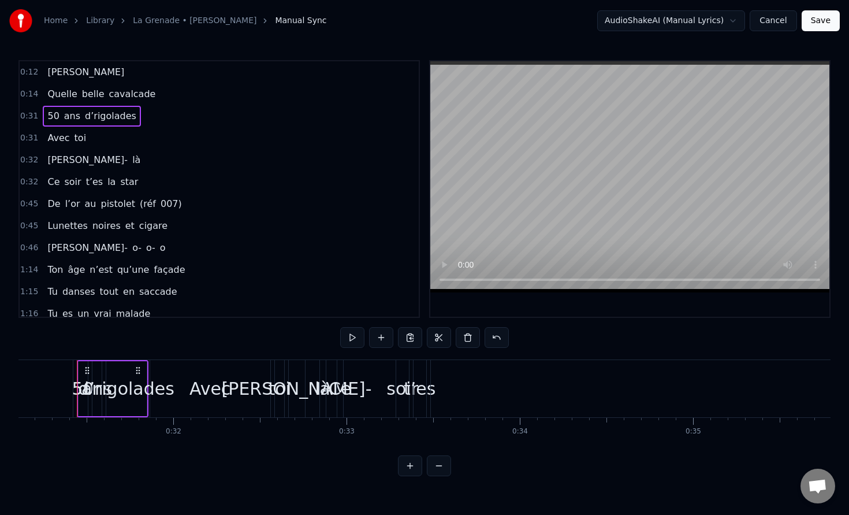
click at [29, 96] on span "0:14" at bounding box center [29, 94] width 18 height 12
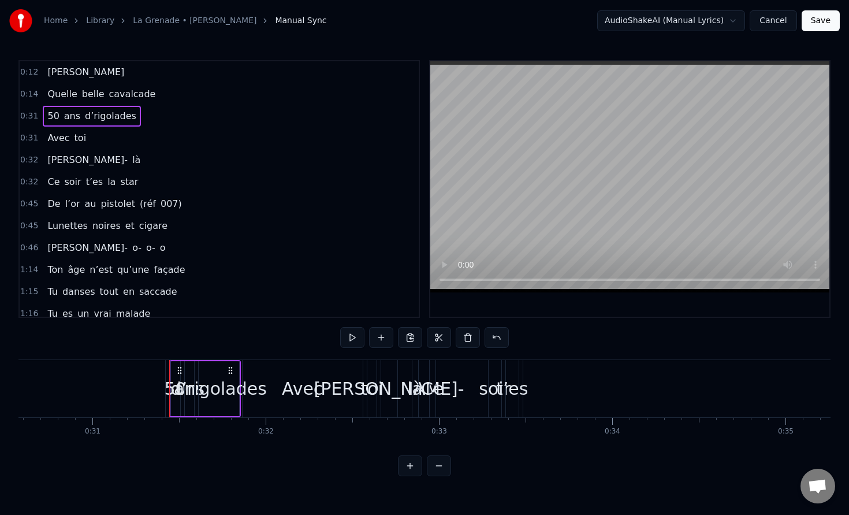
click at [29, 96] on span "0:14" at bounding box center [29, 94] width 18 height 12
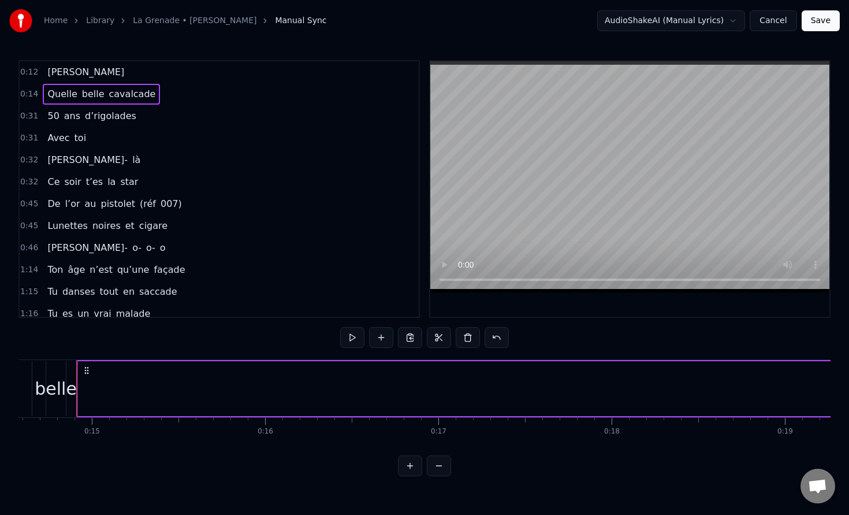
click at [67, 95] on span "Quelle" at bounding box center [62, 93] width 32 height 13
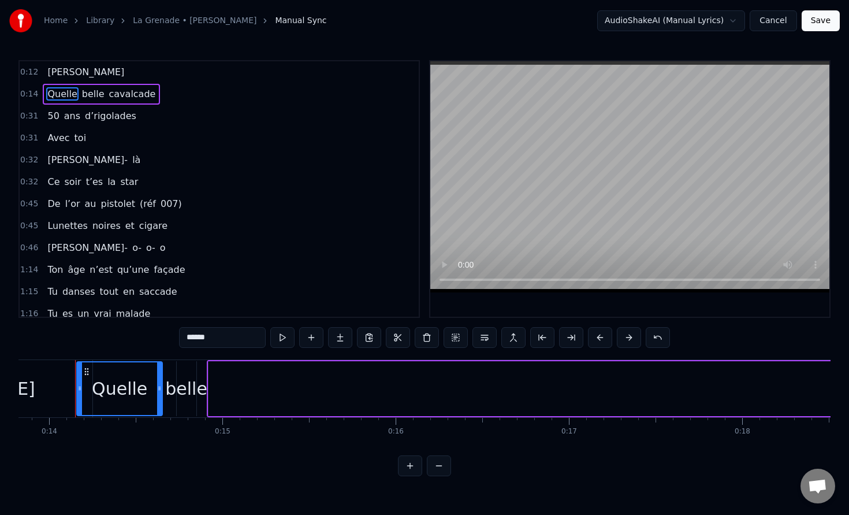
scroll to position [0, 2395]
click at [571, 336] on button at bounding box center [571, 337] width 24 height 21
click at [568, 341] on button at bounding box center [571, 337] width 24 height 21
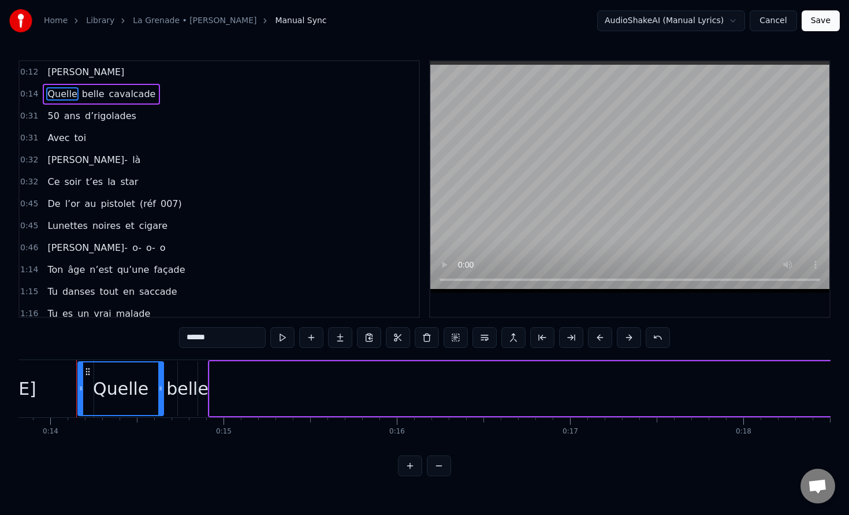
click at [568, 341] on button at bounding box center [571, 337] width 24 height 21
click at [184, 393] on div "belle" at bounding box center [187, 389] width 42 height 26
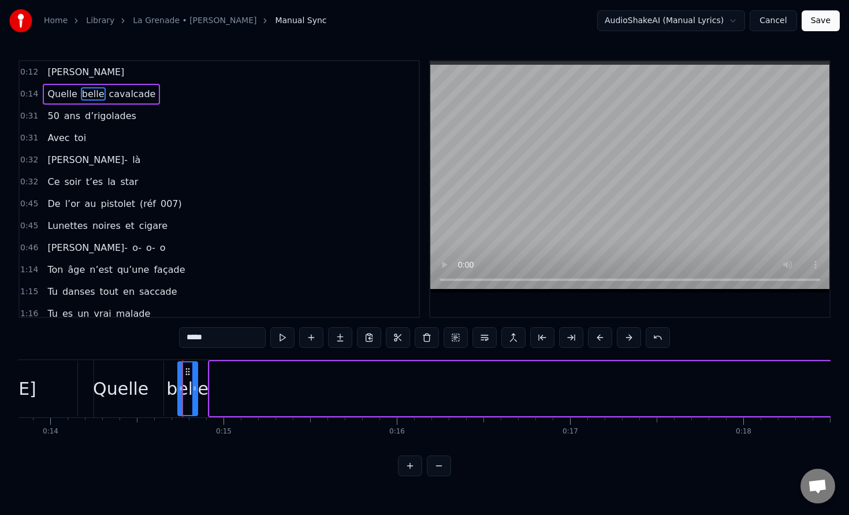
click at [123, 389] on div "Quelle" at bounding box center [120, 389] width 55 height 26
type input "******"
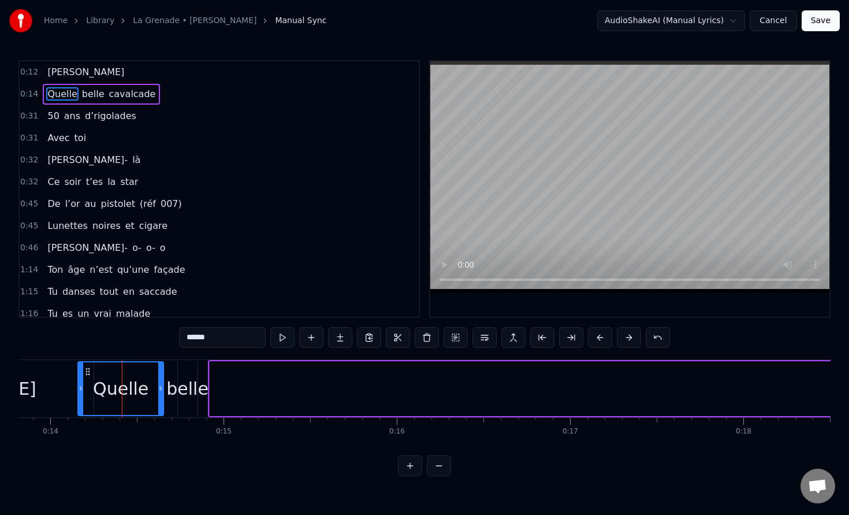
drag, startPoint x: 123, startPoint y: 389, endPoint x: 186, endPoint y: 389, distance: 63.0
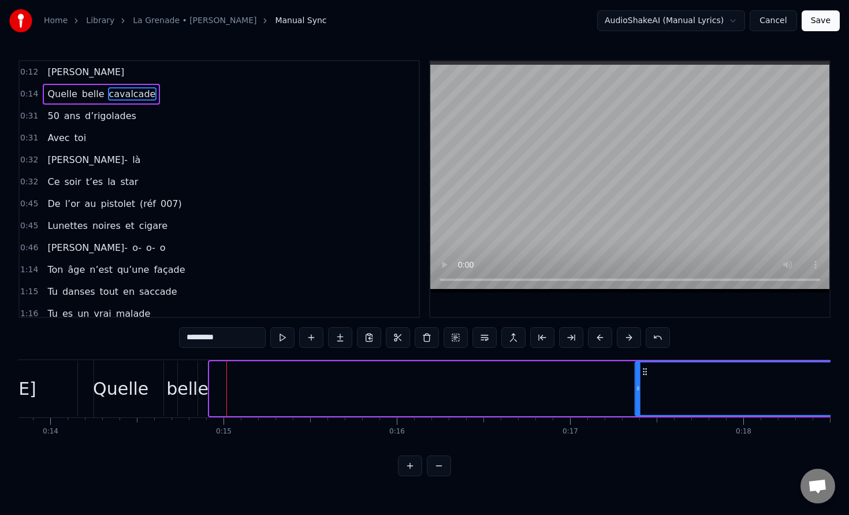
drag, startPoint x: 220, startPoint y: 372, endPoint x: 643, endPoint y: 373, distance: 423.0
click at [645, 374] on icon at bounding box center [645, 371] width 9 height 9
click at [195, 398] on div "belle" at bounding box center [187, 389] width 42 height 26
type input "*****"
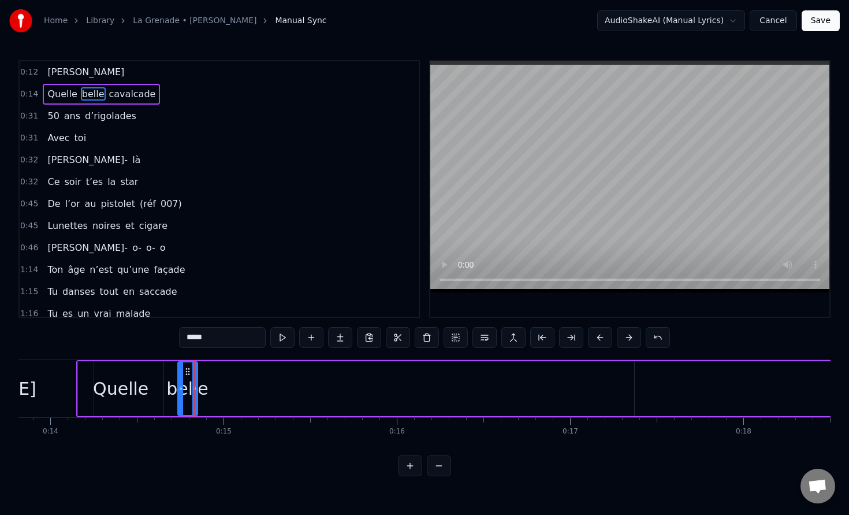
drag, startPoint x: 186, startPoint y: 394, endPoint x: 410, endPoint y: 392, distance: 223.6
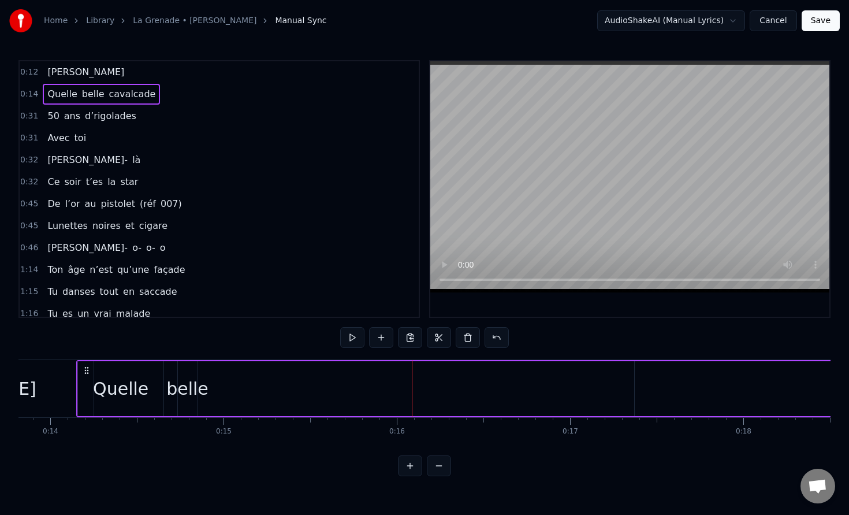
click at [181, 391] on div "belle" at bounding box center [187, 389] width 42 height 26
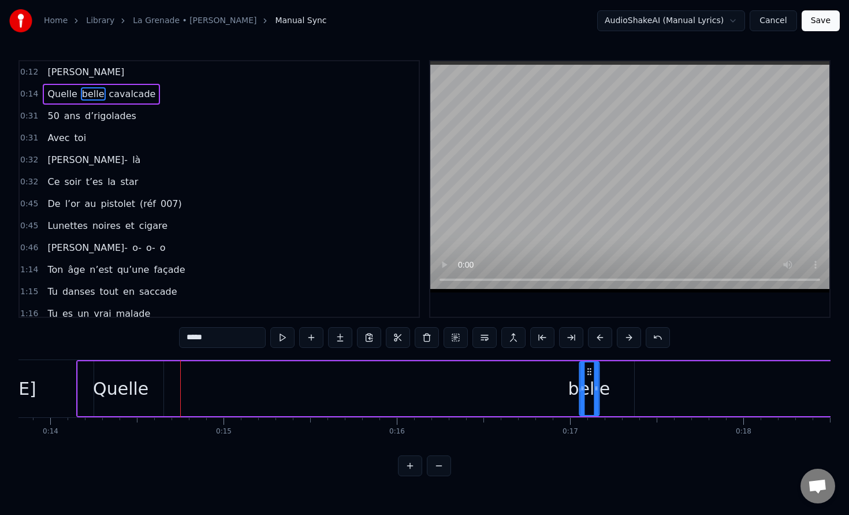
drag, startPoint x: 190, startPoint y: 370, endPoint x: 592, endPoint y: 375, distance: 402.2
click at [592, 375] on icon at bounding box center [589, 371] width 9 height 9
click at [106, 398] on div "Quelle" at bounding box center [120, 389] width 55 height 26
type input "******"
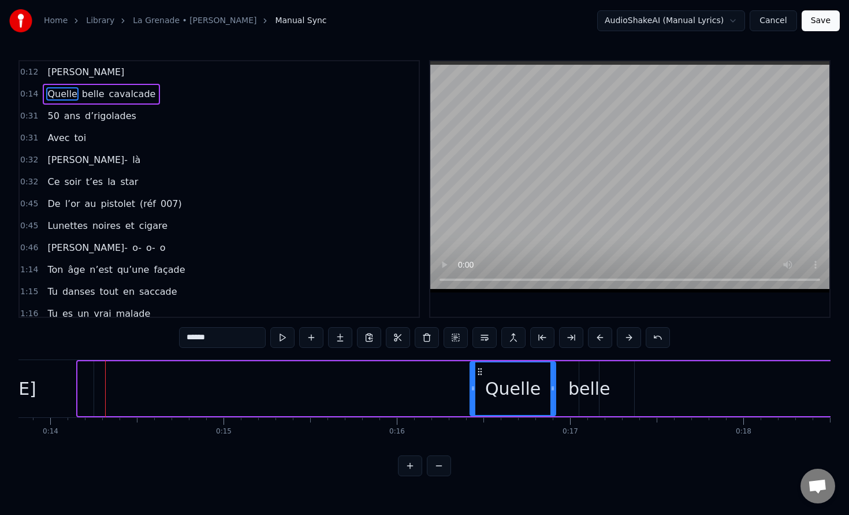
drag, startPoint x: 88, startPoint y: 372, endPoint x: 480, endPoint y: 378, distance: 392.4
click at [480, 378] on div "Quelle" at bounding box center [513, 388] width 84 height 53
